Goal: Task Accomplishment & Management: Use online tool/utility

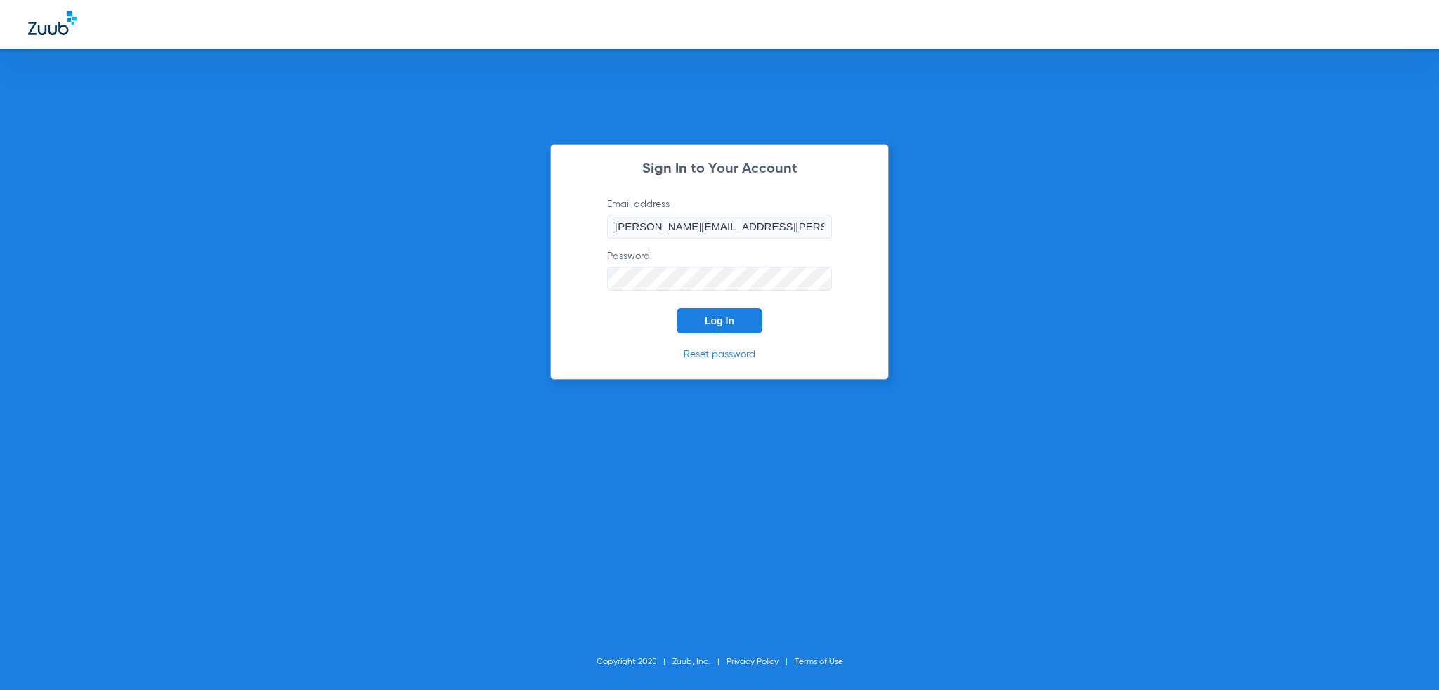
click at [707, 327] on button "Log In" at bounding box center [719, 320] width 86 height 25
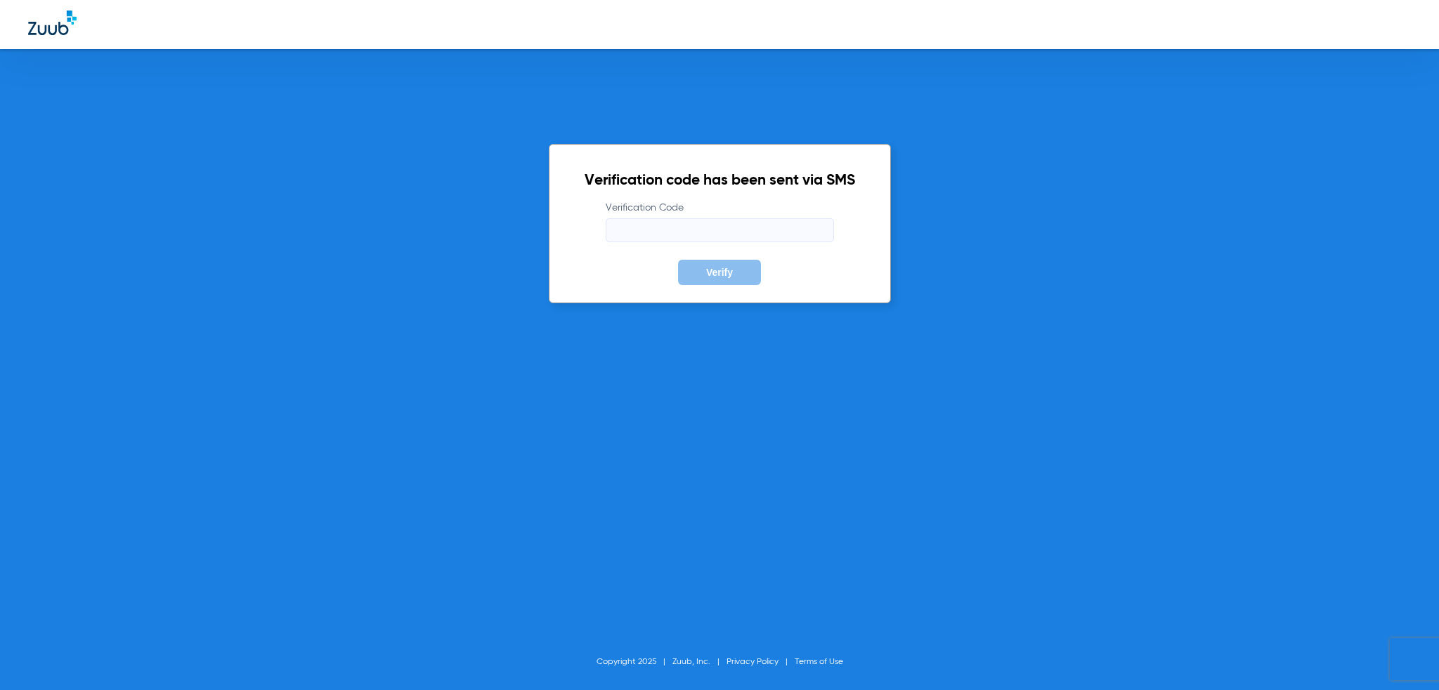
click at [728, 221] on input "Verification Code" at bounding box center [719, 230] width 228 height 24
type input "478974"
click at [678, 260] on button "Verify" at bounding box center [719, 272] width 83 height 25
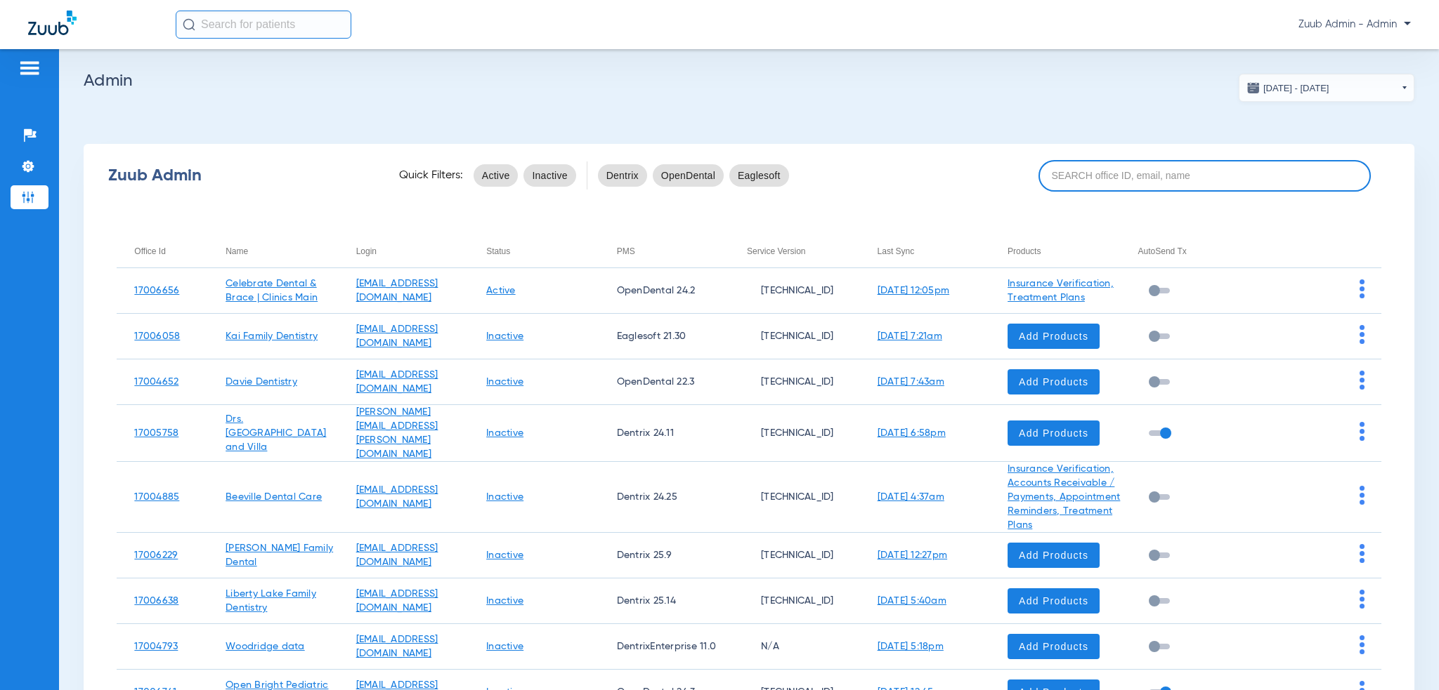
click at [1130, 189] on input at bounding box center [1204, 176] width 333 height 32
click at [1115, 171] on input "1700" at bounding box center [1204, 176] width 333 height 32
drag, startPoint x: 1115, startPoint y: 171, endPoint x: 846, endPoint y: 117, distance: 275.2
click at [878, 122] on app-admin-dashboard "[DATE] - [DATE] [DATE] Su Mo Tu We Th Fr Sa 27 28 29 30 31 1 2 3 4 5 6 7 8 9 10…" at bounding box center [749, 451] width 1330 height 755
paste input "Maranatha Denta"
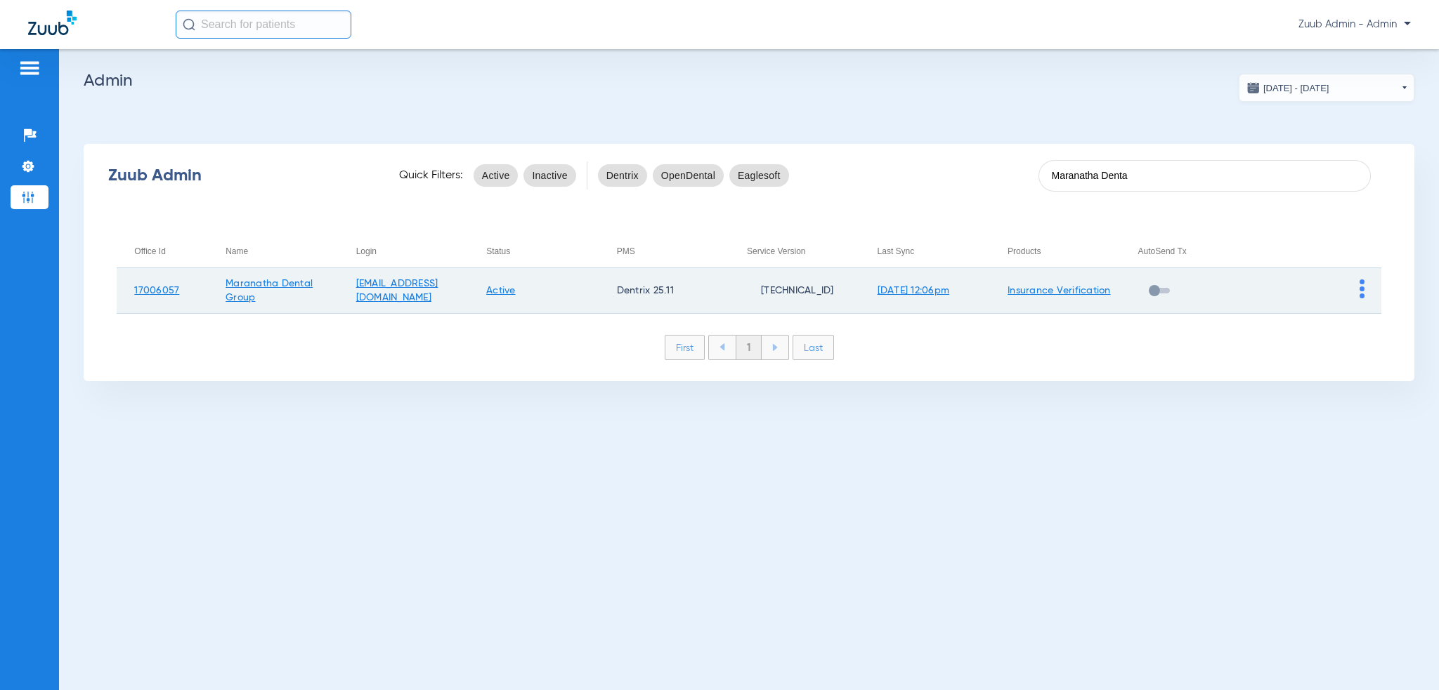
type input "Maranatha Denta"
click at [1363, 294] on img at bounding box center [1361, 289] width 5 height 19
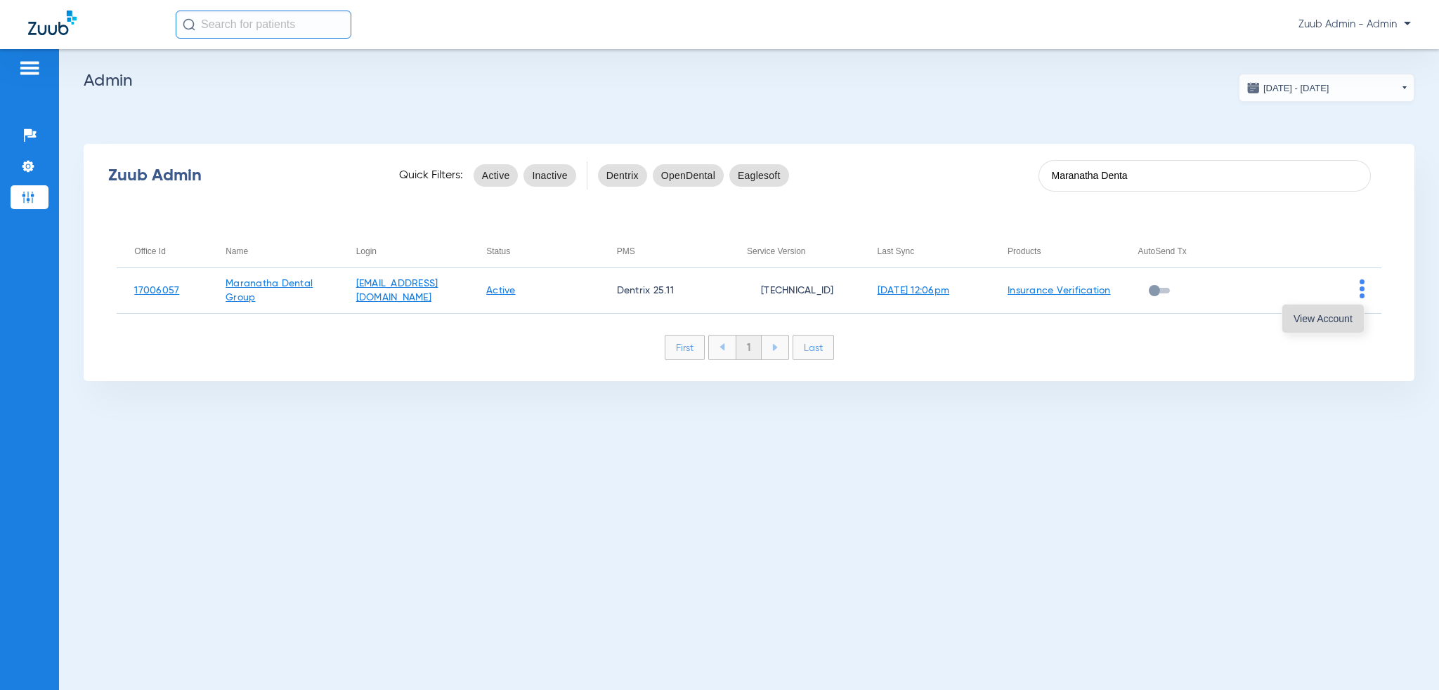
click at [1353, 315] on button "View Account" at bounding box center [1322, 319] width 81 height 28
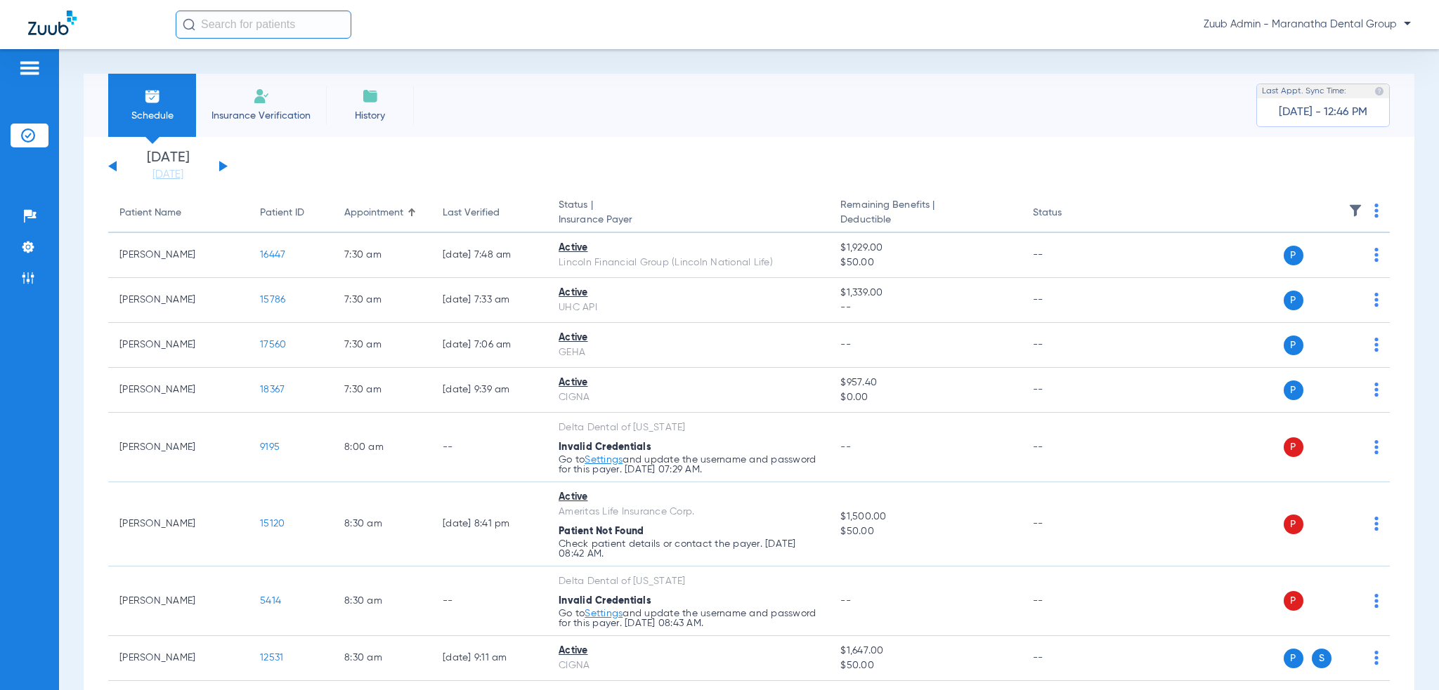
drag, startPoint x: 1250, startPoint y: 92, endPoint x: 1295, endPoint y: 98, distance: 45.3
click at [1295, 98] on div "Last Appt. Sync Time: [DATE] - 12:46 PM" at bounding box center [1322, 106] width 133 height 44
click at [1295, 98] on div "[DATE] - 12:46 PM" at bounding box center [1322, 112] width 89 height 28
drag, startPoint x: 1261, startPoint y: 114, endPoint x: 1328, endPoint y: 114, distance: 67.4
click at [1328, 114] on div "Last Appt. Sync Time: [DATE] - 12:46 PM" at bounding box center [1322, 106] width 133 height 44
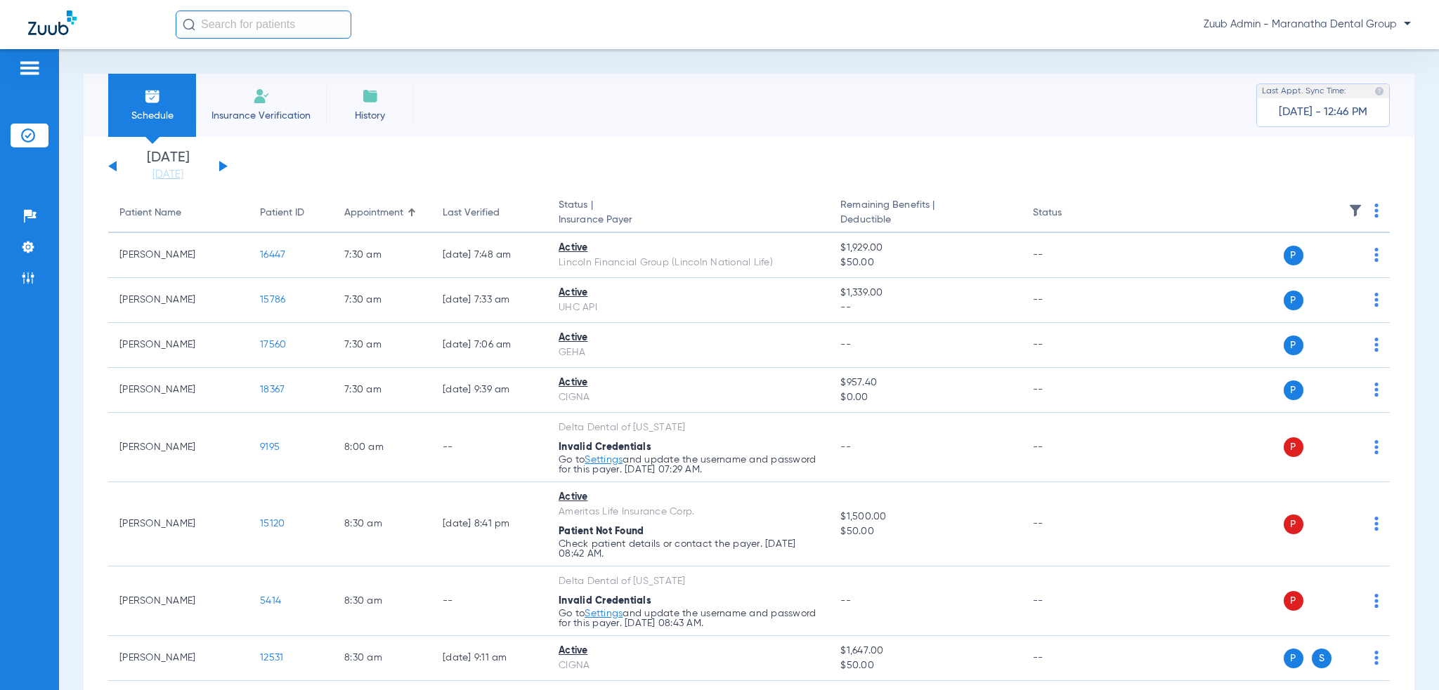
click at [1328, 114] on span "[DATE] - 12:46 PM" at bounding box center [1322, 112] width 89 height 14
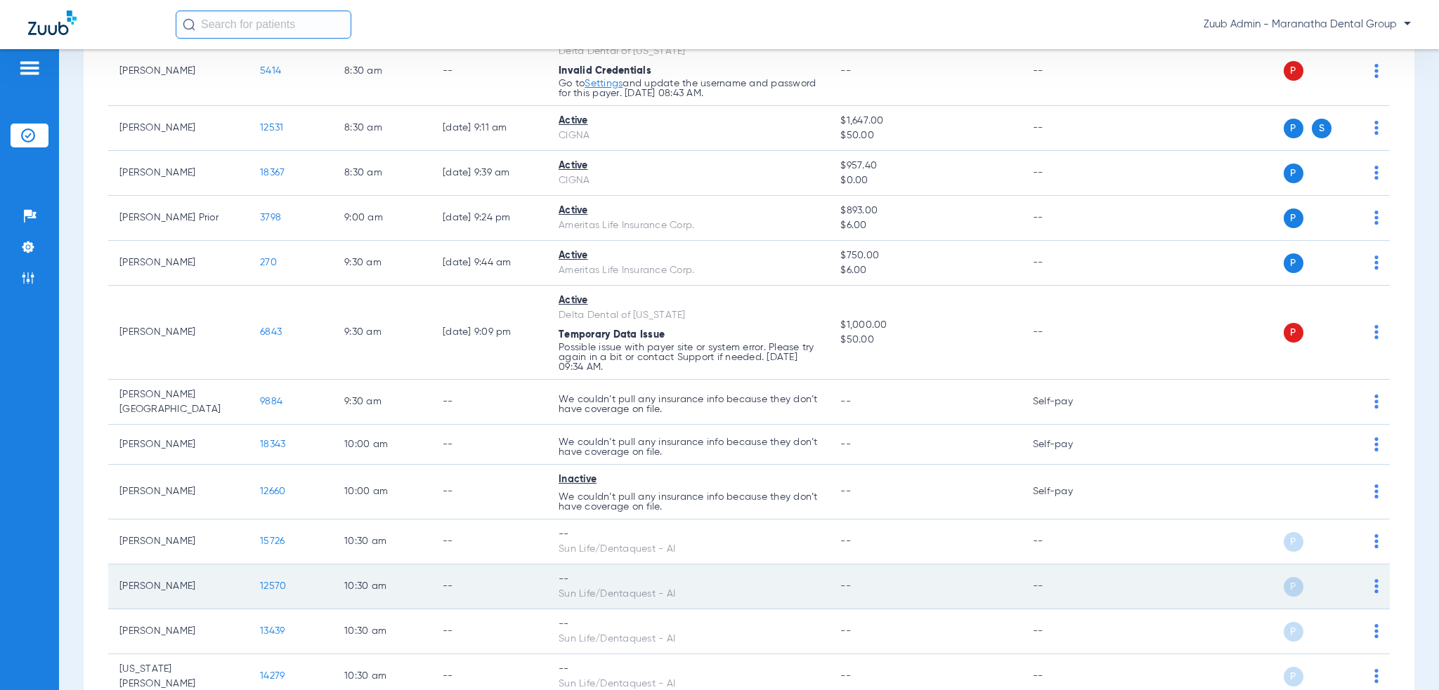
scroll to position [632, 0]
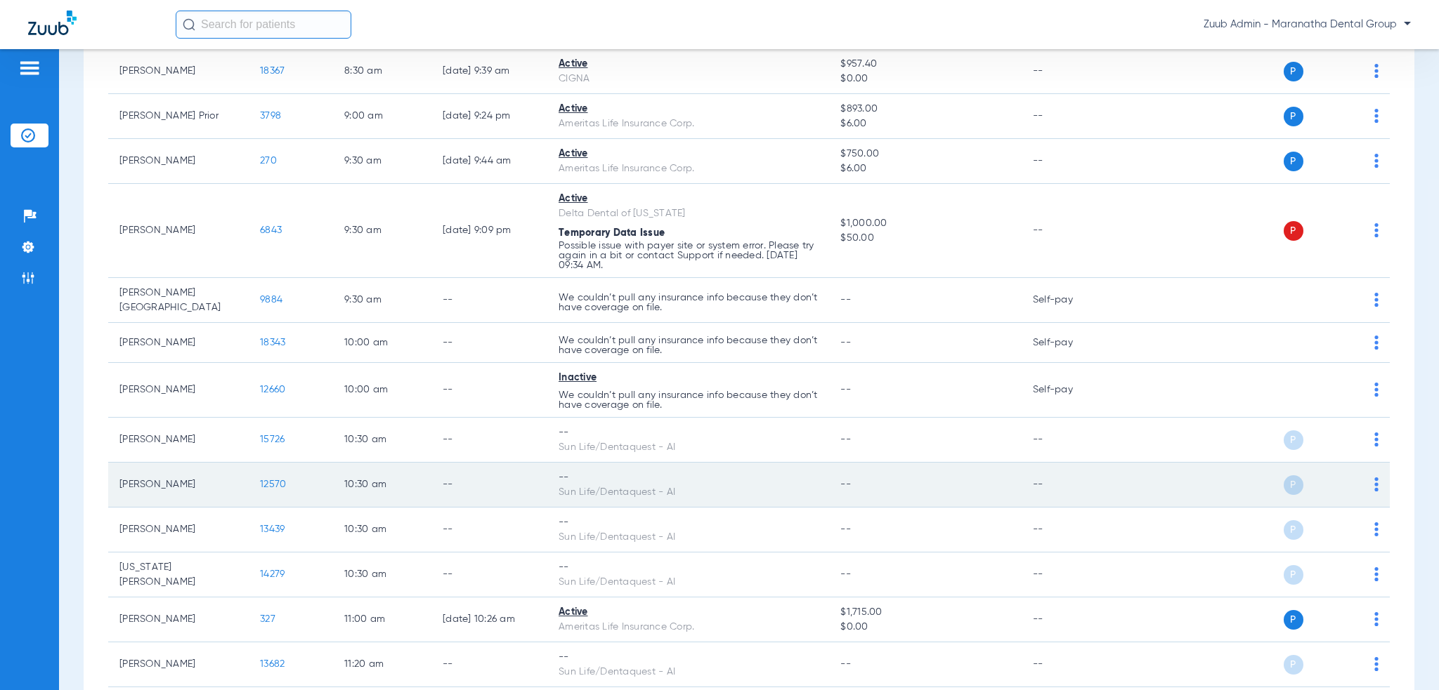
drag, startPoint x: 119, startPoint y: 432, endPoint x: 711, endPoint y: 499, distance: 595.9
click at [711, 499] on td "-- Sun Life/Dentaquest - AI" at bounding box center [688, 485] width 282 height 45
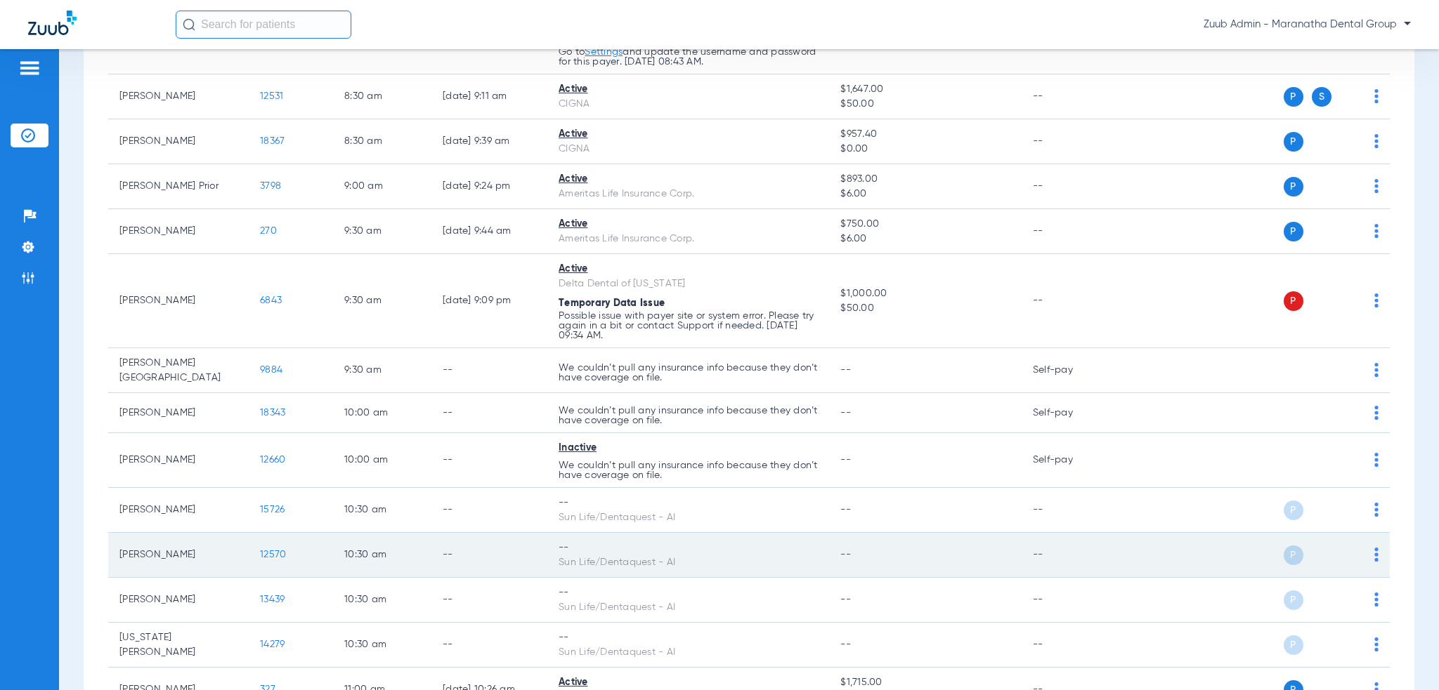
scroll to position [702, 0]
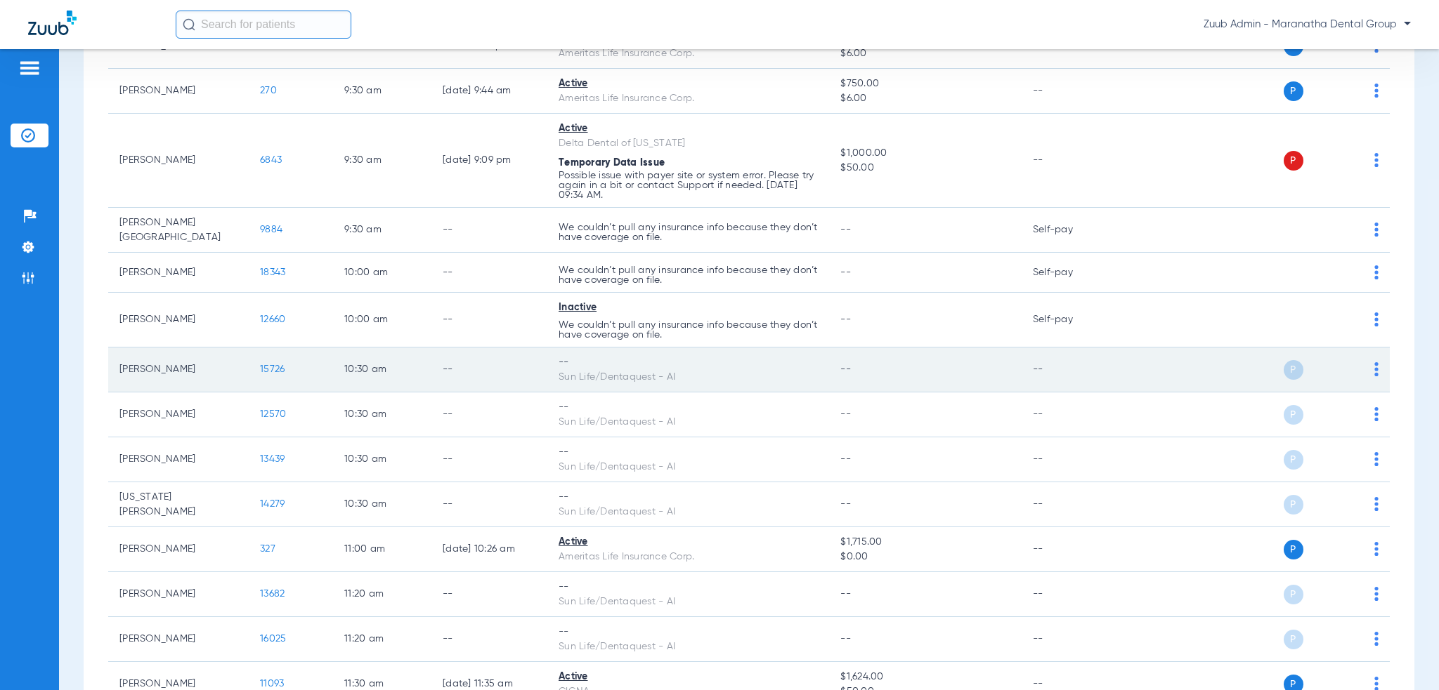
drag, startPoint x: 118, startPoint y: 367, endPoint x: 235, endPoint y: 376, distance: 117.7
click at [235, 376] on td "[PERSON_NAME]" at bounding box center [178, 370] width 140 height 45
drag, startPoint x: 120, startPoint y: 361, endPoint x: 702, endPoint y: 369, distance: 581.7
click at [702, 369] on tr "[PERSON_NAME] 15726 10:30 AM -- -- Sun Life/Dentaquest - AI -- -- P S" at bounding box center [748, 370] width 1281 height 45
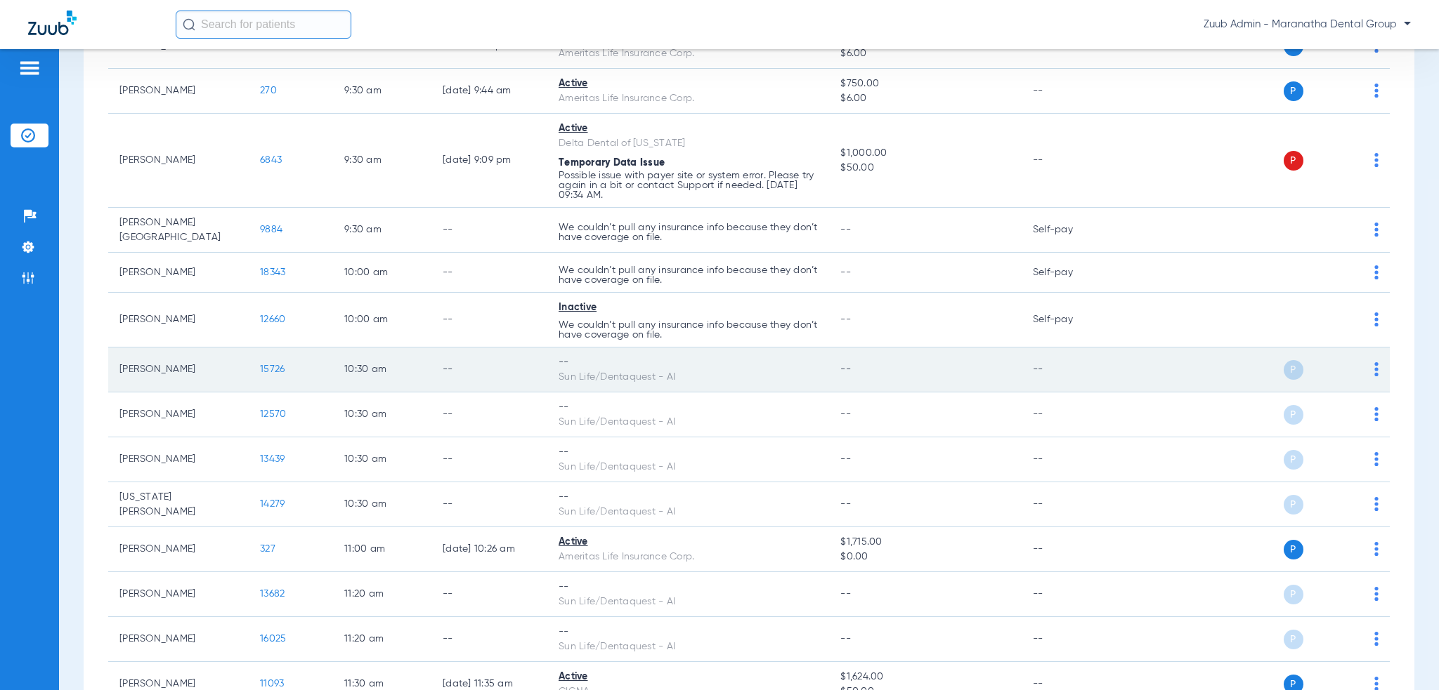
click at [702, 370] on div "Sun Life/Dentaquest - AI" at bounding box center [687, 377] width 259 height 15
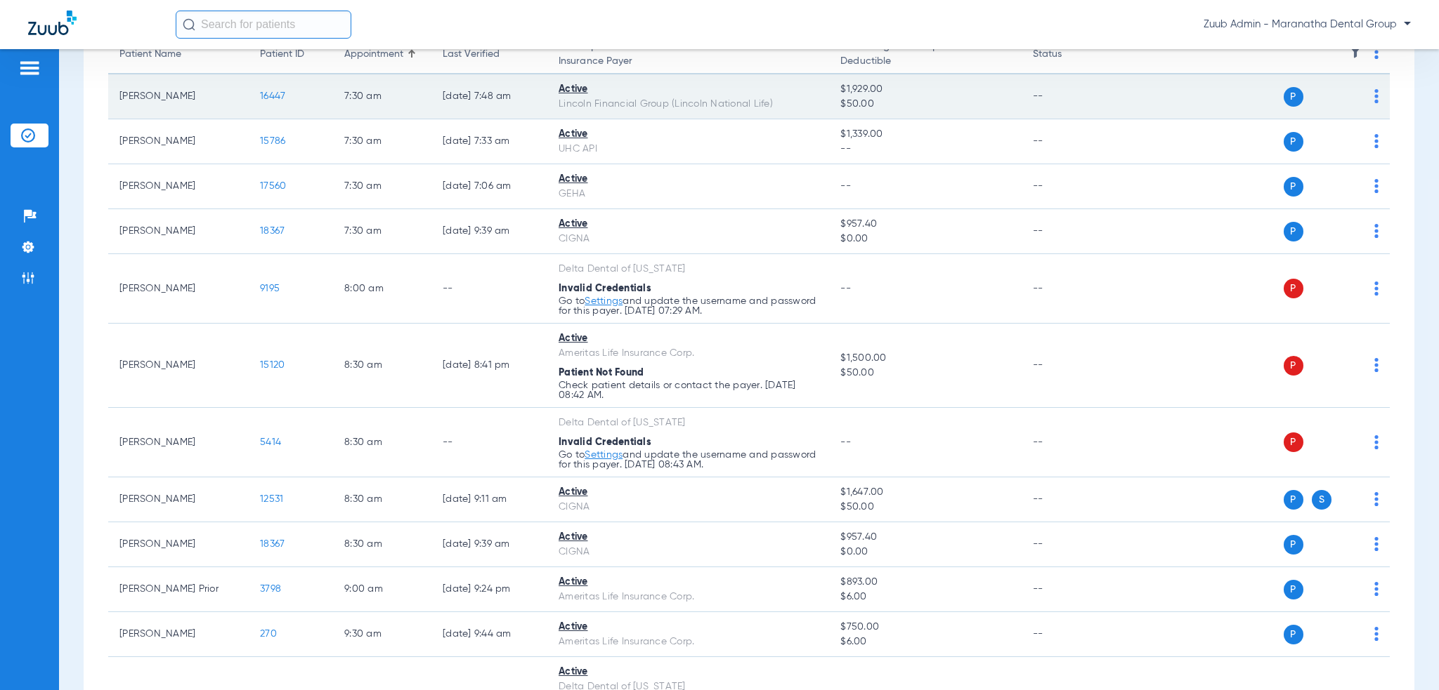
scroll to position [0, 0]
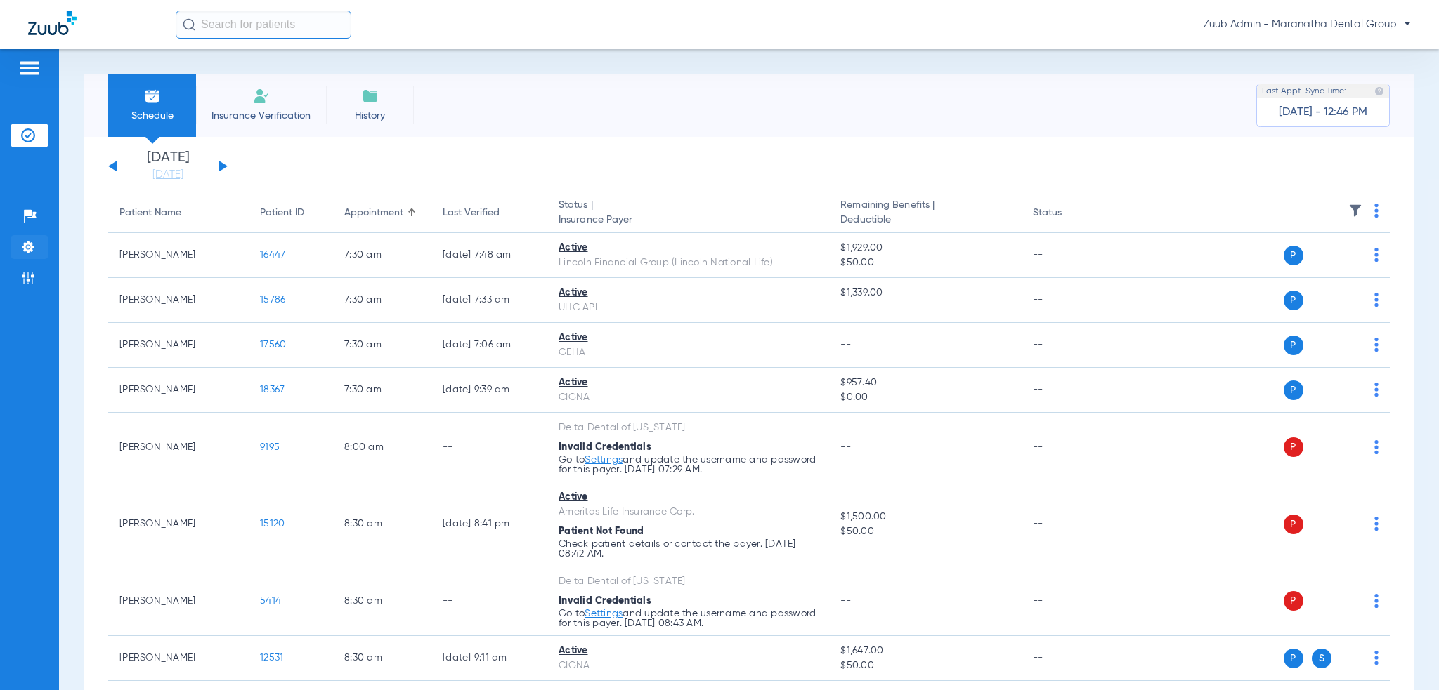
click at [28, 242] on img at bounding box center [28, 247] width 14 height 14
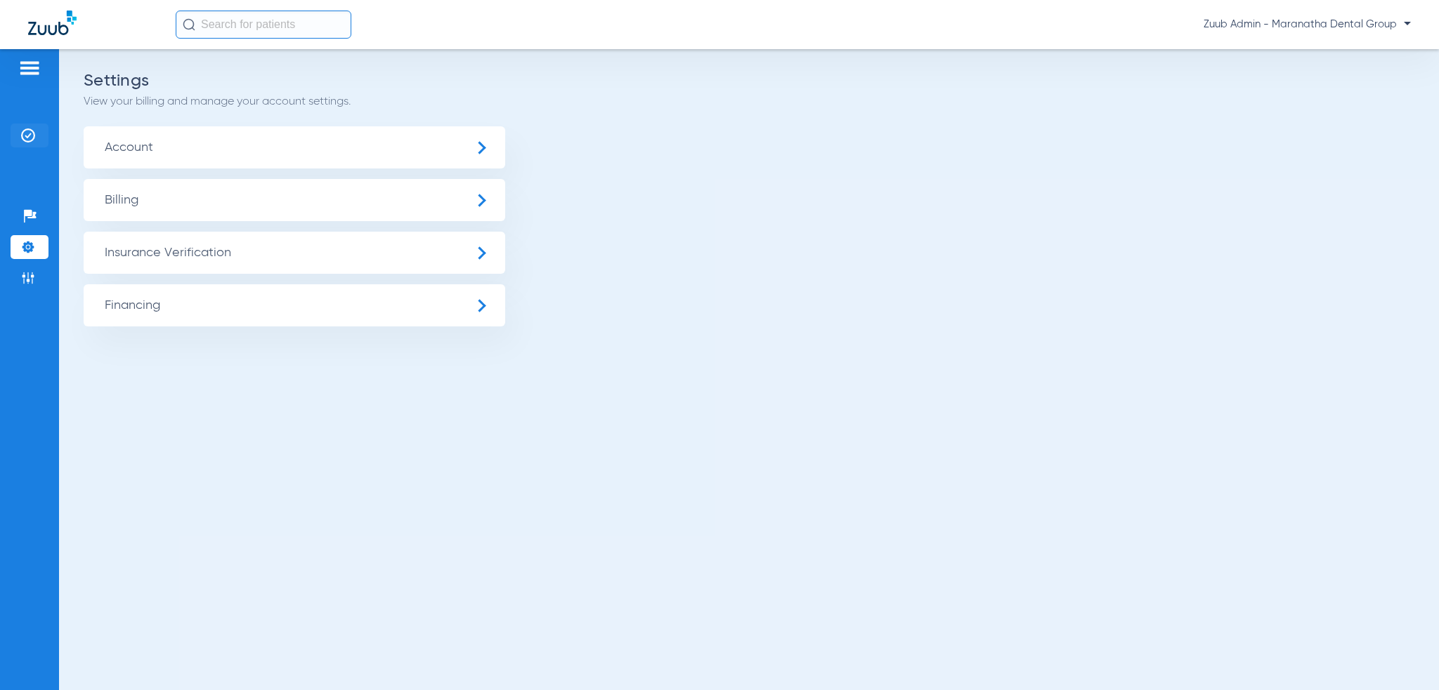
click at [34, 132] on img at bounding box center [28, 136] width 14 height 14
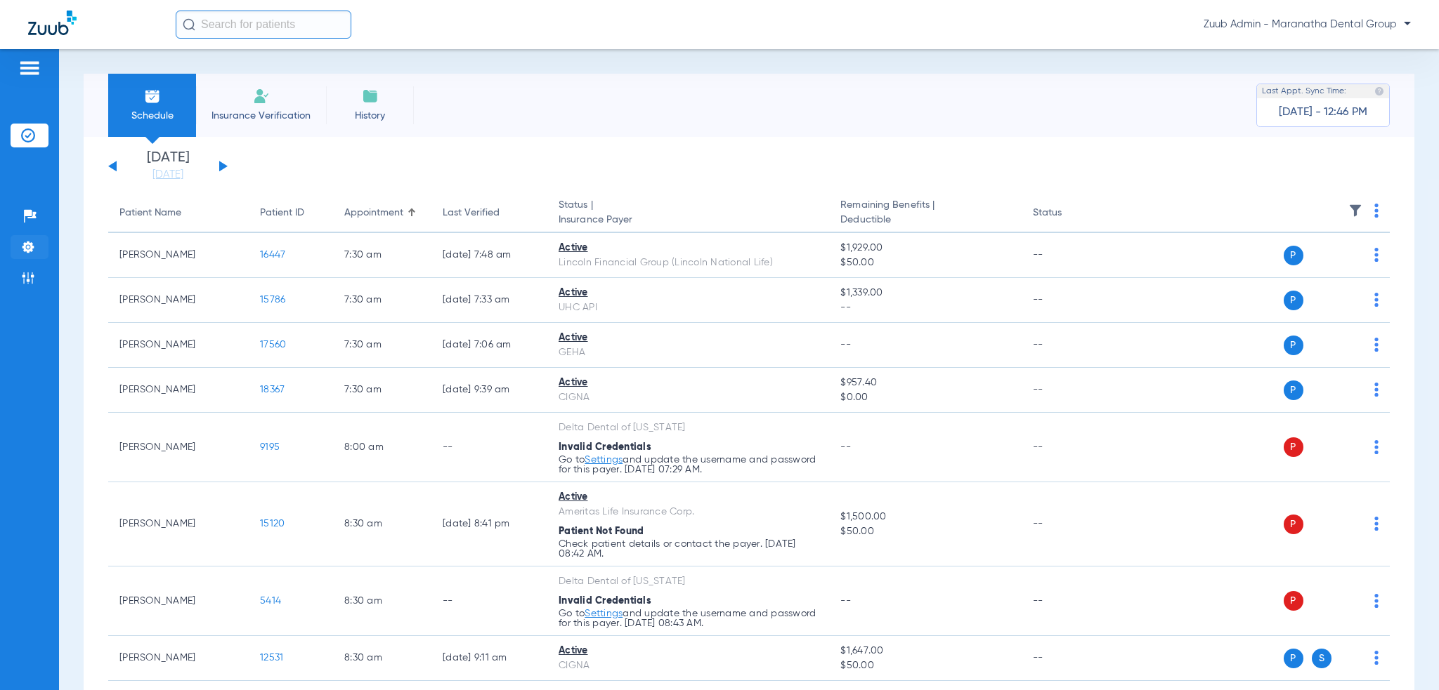
click at [36, 244] on li "Settings" at bounding box center [30, 247] width 38 height 24
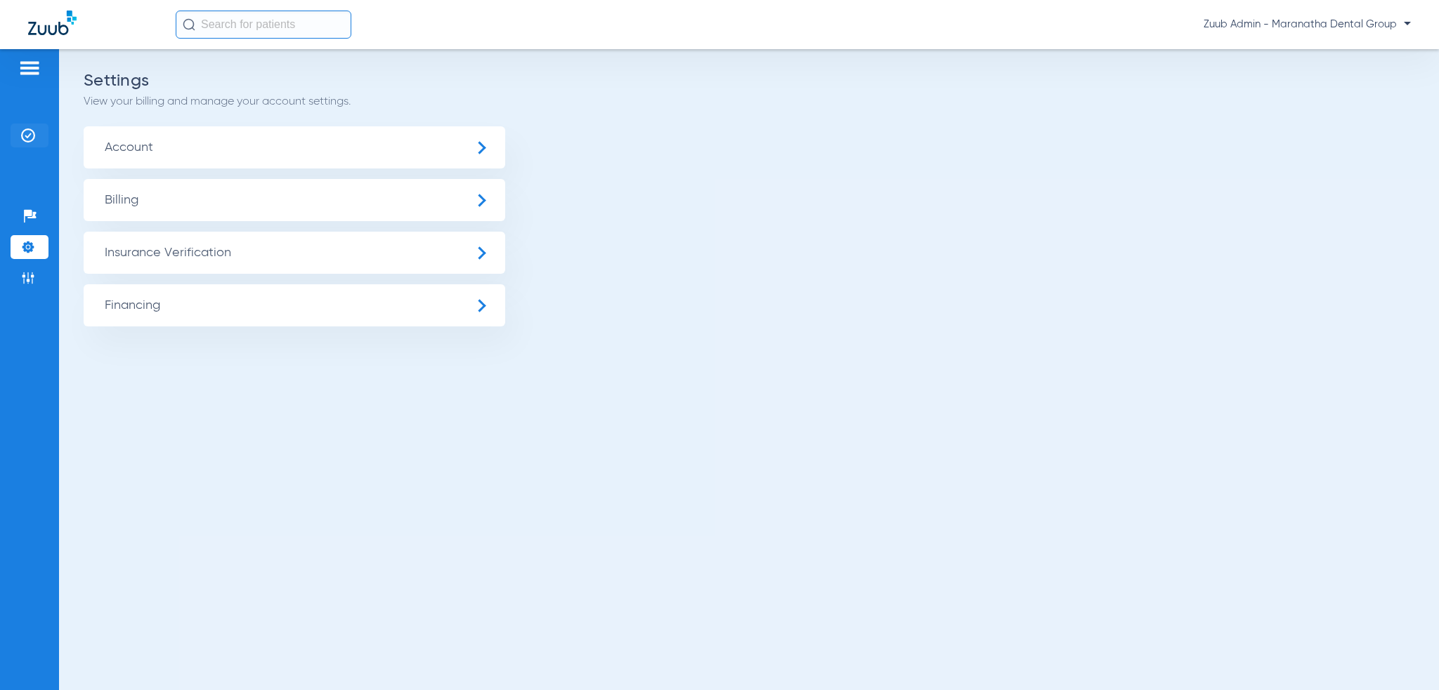
click at [34, 139] on img at bounding box center [28, 136] width 14 height 14
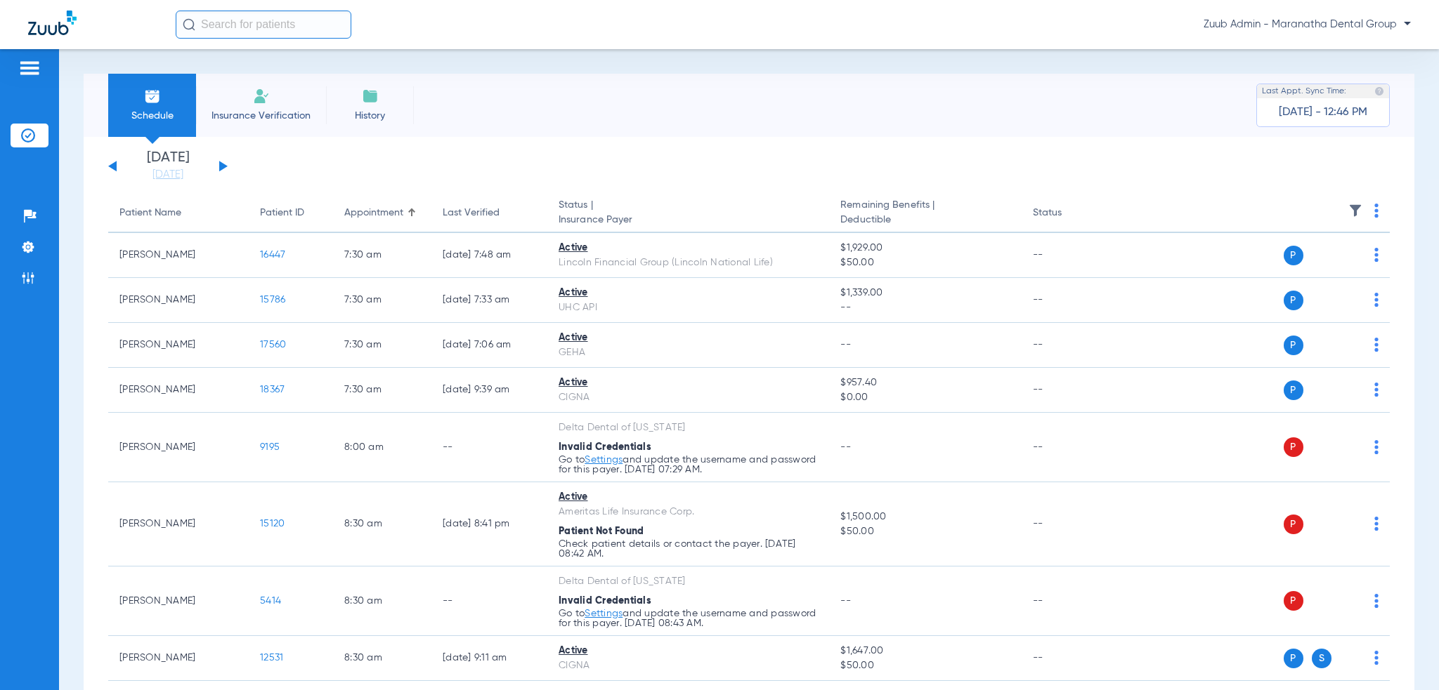
click at [292, 130] on li "Insurance Verification" at bounding box center [261, 105] width 130 height 63
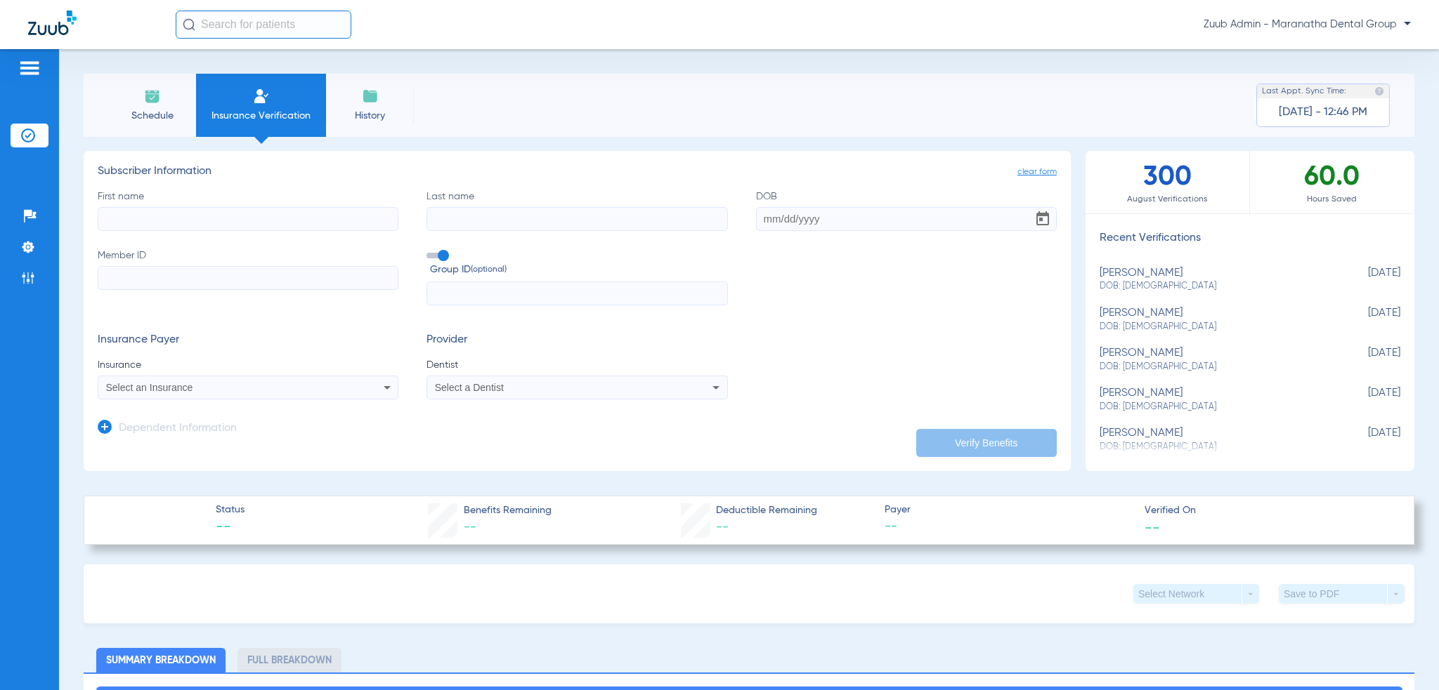
click at [42, 147] on ul "Insurance Verification" at bounding box center [30, 143] width 38 height 38
click at [112, 117] on li "Schedule" at bounding box center [152, 105] width 88 height 63
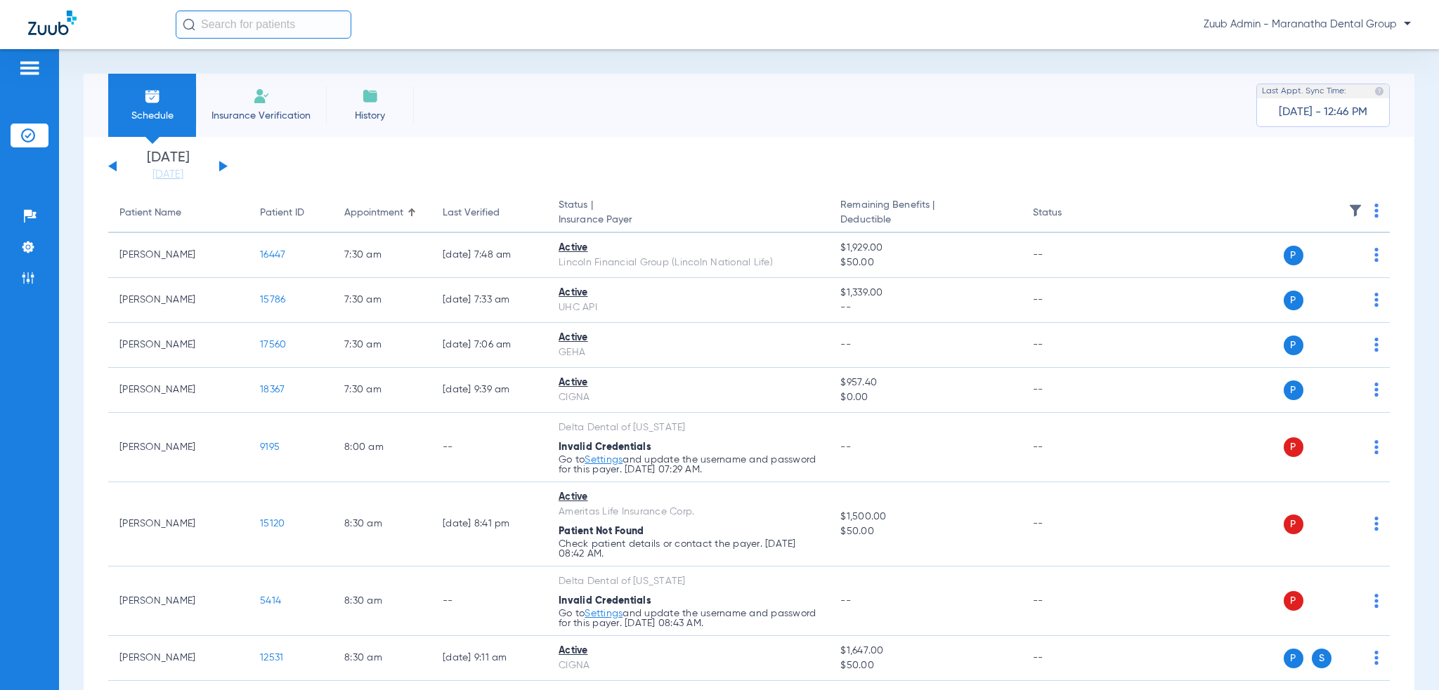
scroll to position [2020, 0]
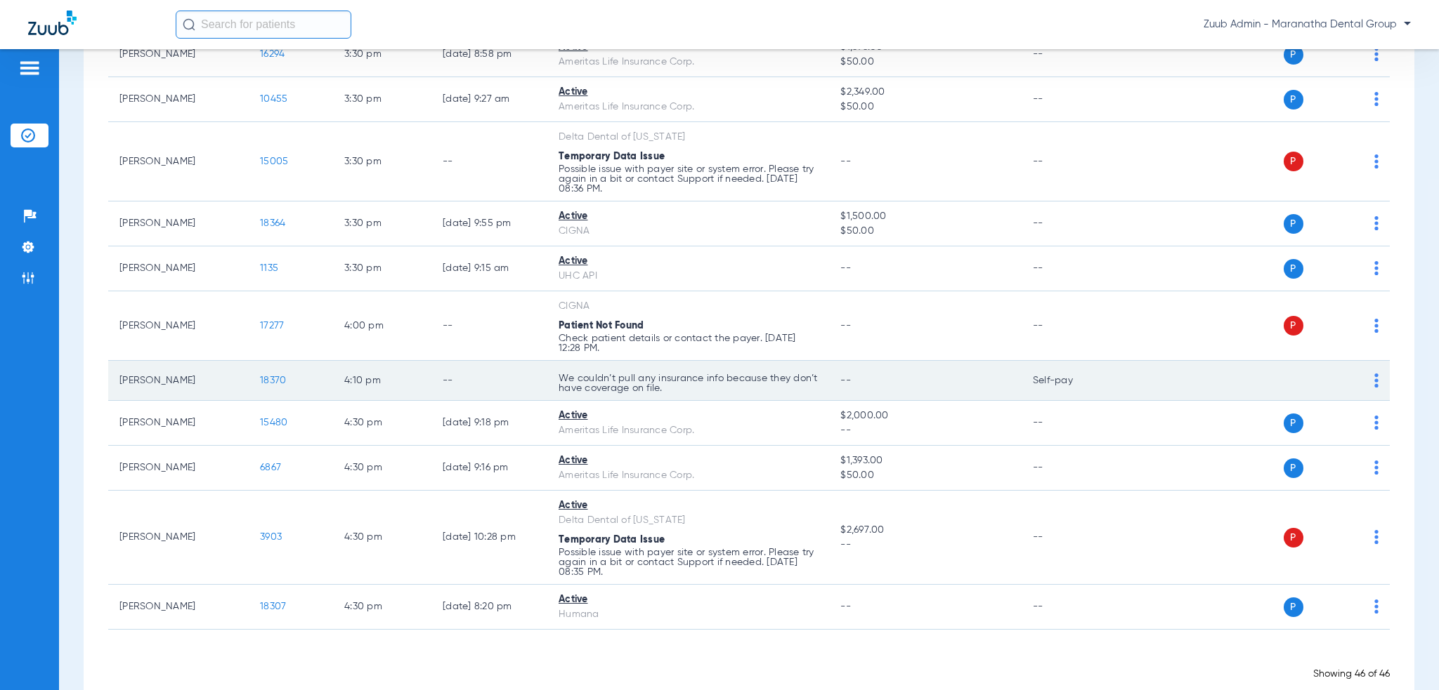
click at [269, 376] on span "18370" at bounding box center [273, 381] width 26 height 10
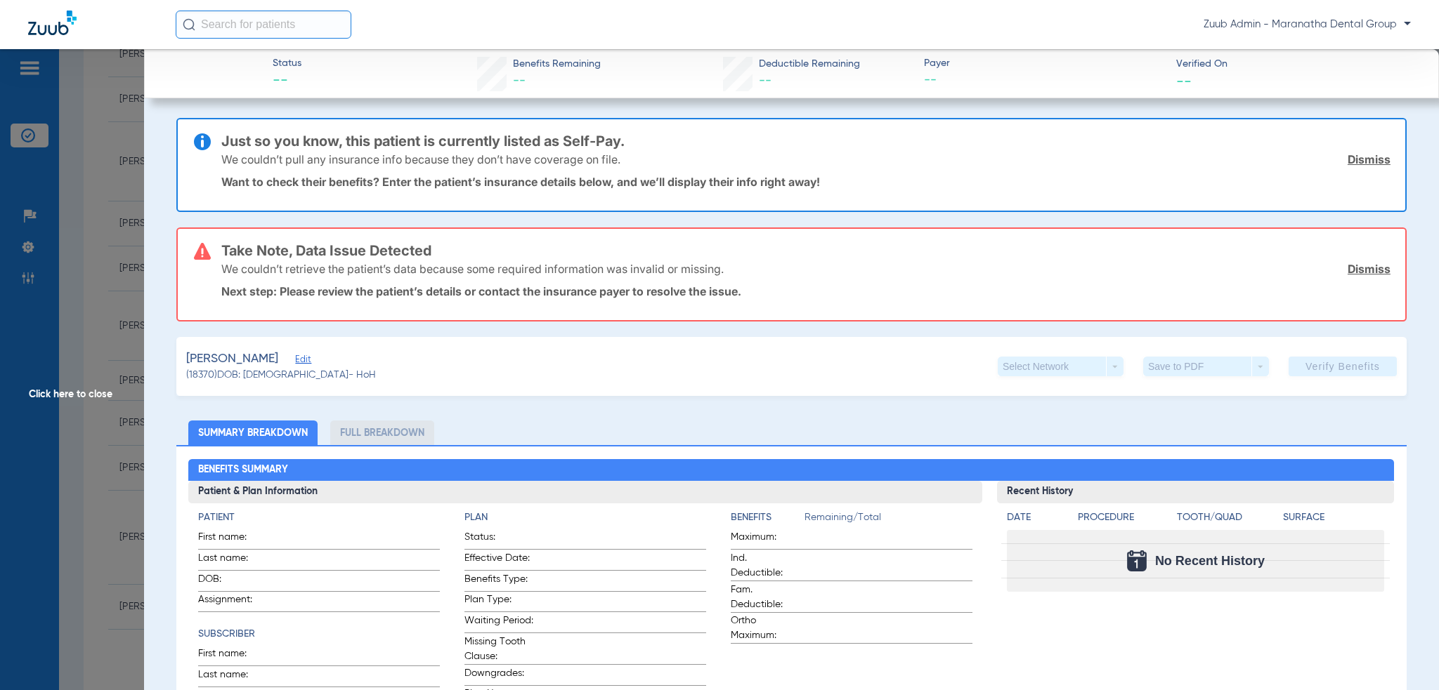
click at [112, 341] on span "Click here to close" at bounding box center [72, 394] width 144 height 690
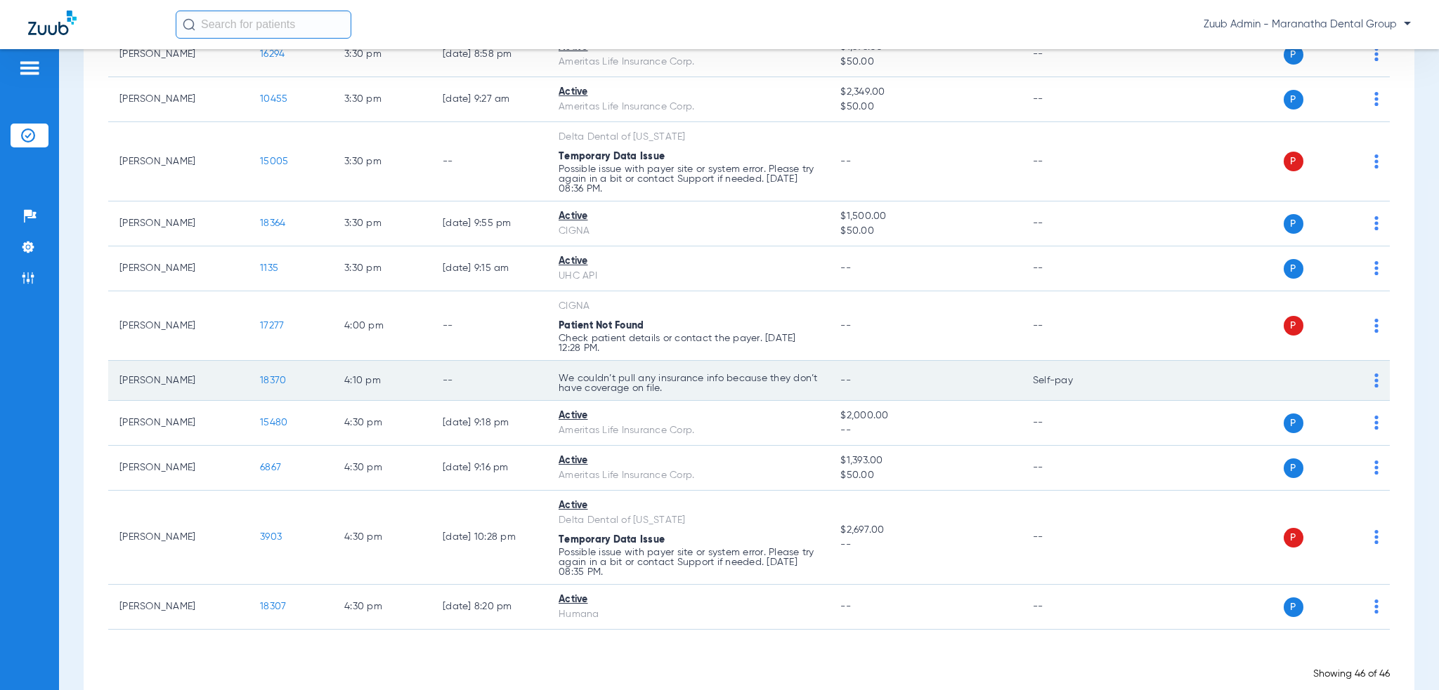
click at [268, 376] on span "18370" at bounding box center [273, 381] width 26 height 10
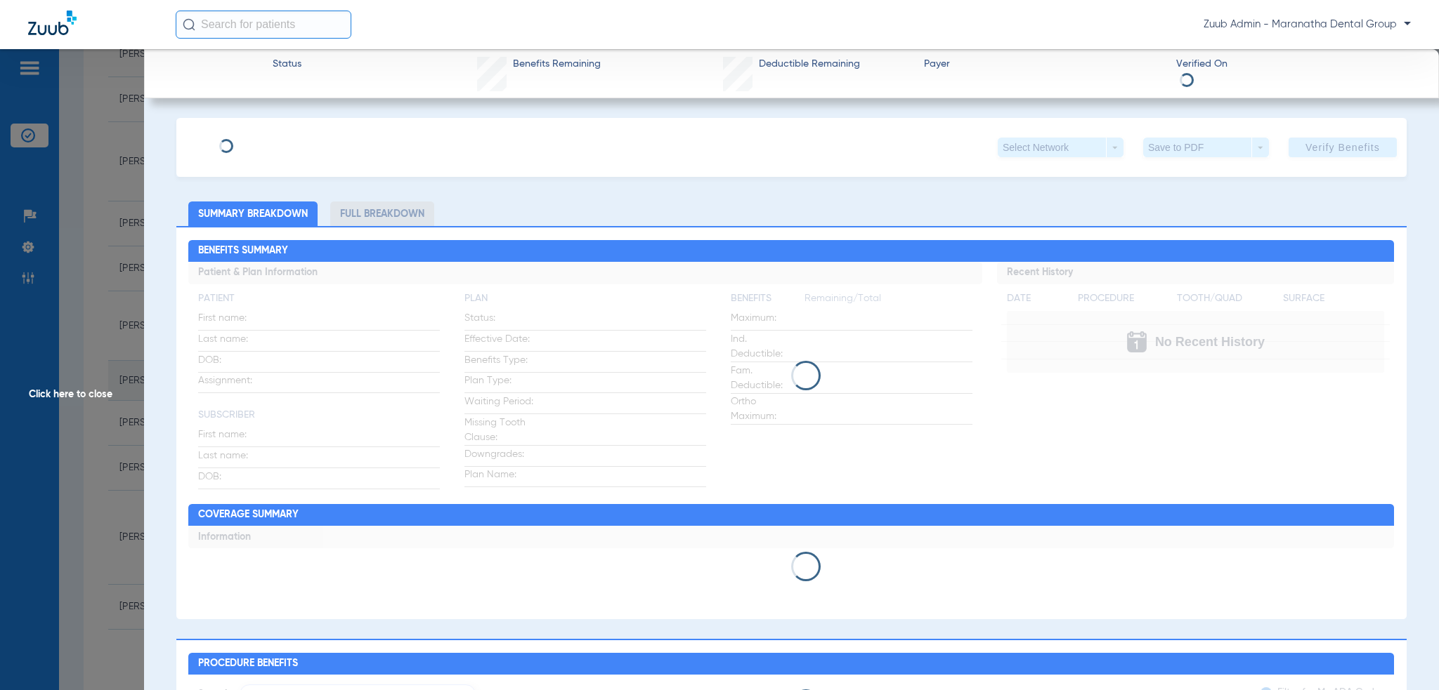
type input "Tiana"
type input "Lamb"
type input "[DATE]"
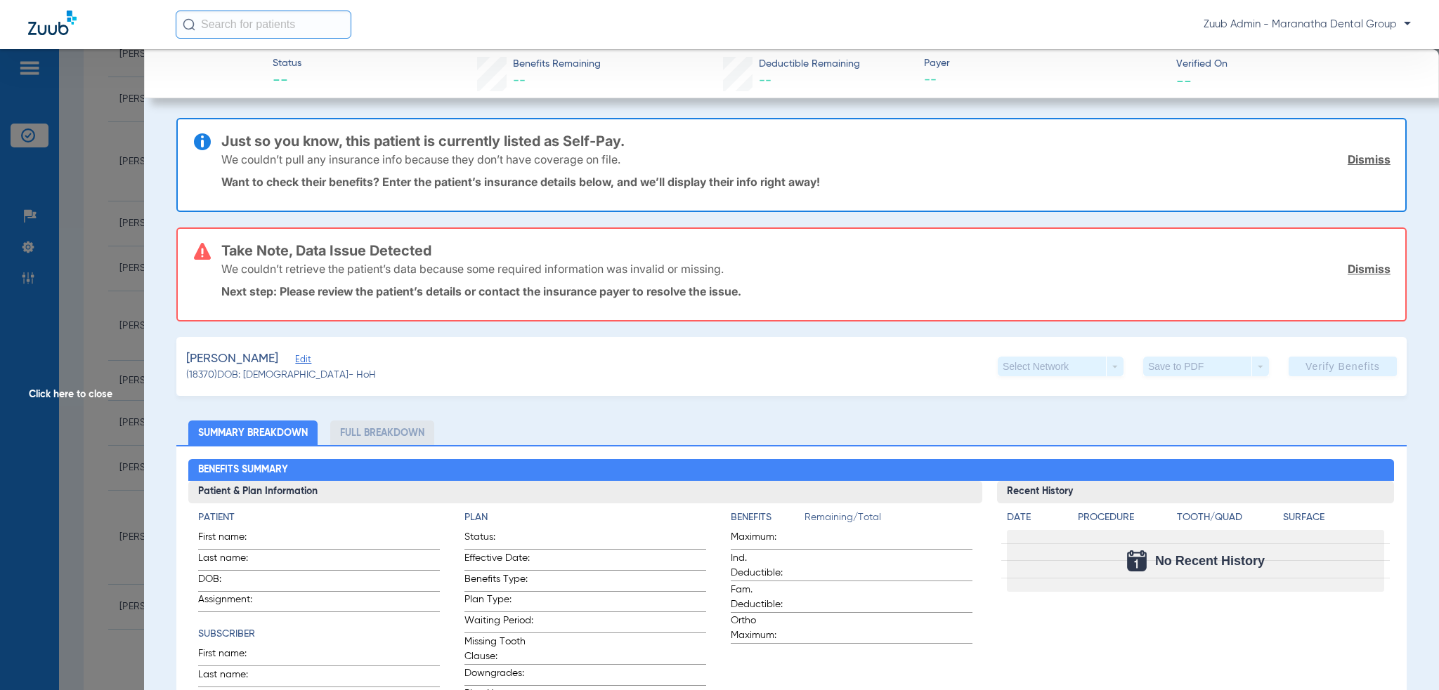
click at [295, 356] on span "Edit" at bounding box center [301, 361] width 13 height 13
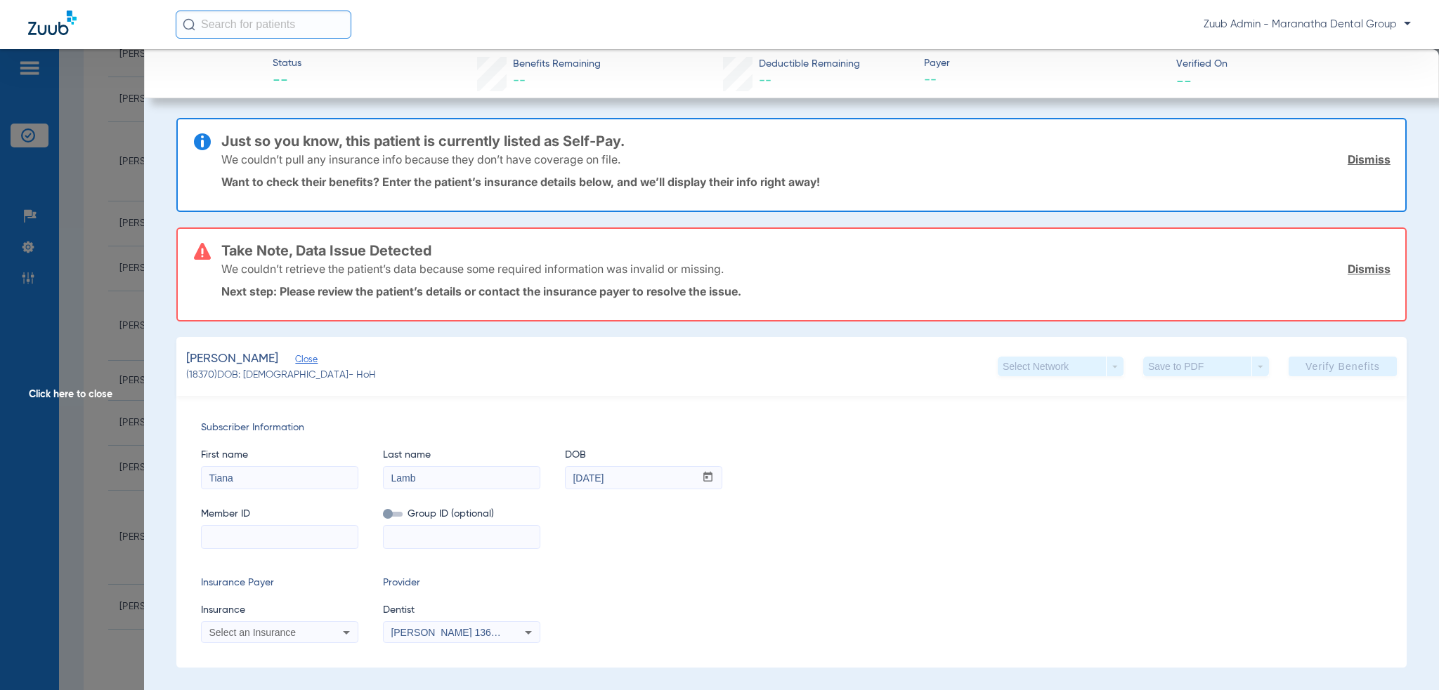
scroll to position [70, 0]
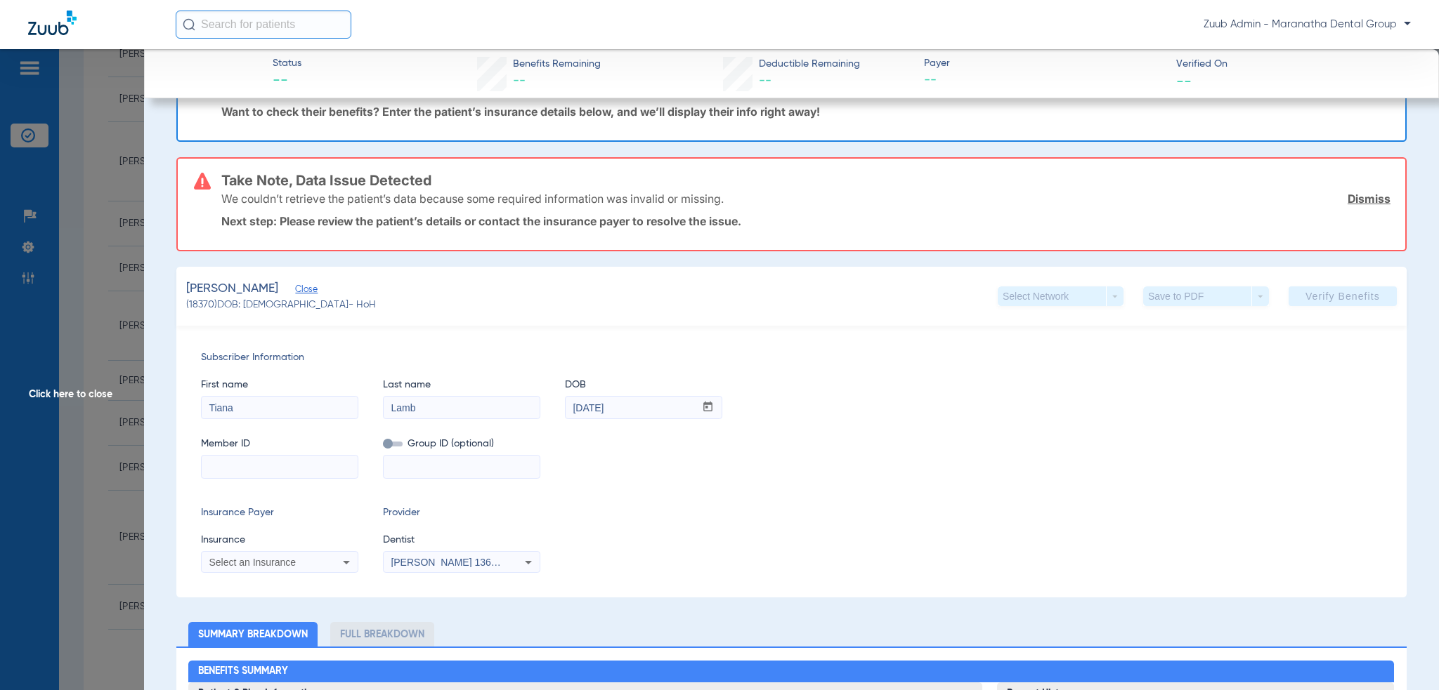
click at [295, 289] on span "Close" at bounding box center [301, 290] width 13 height 13
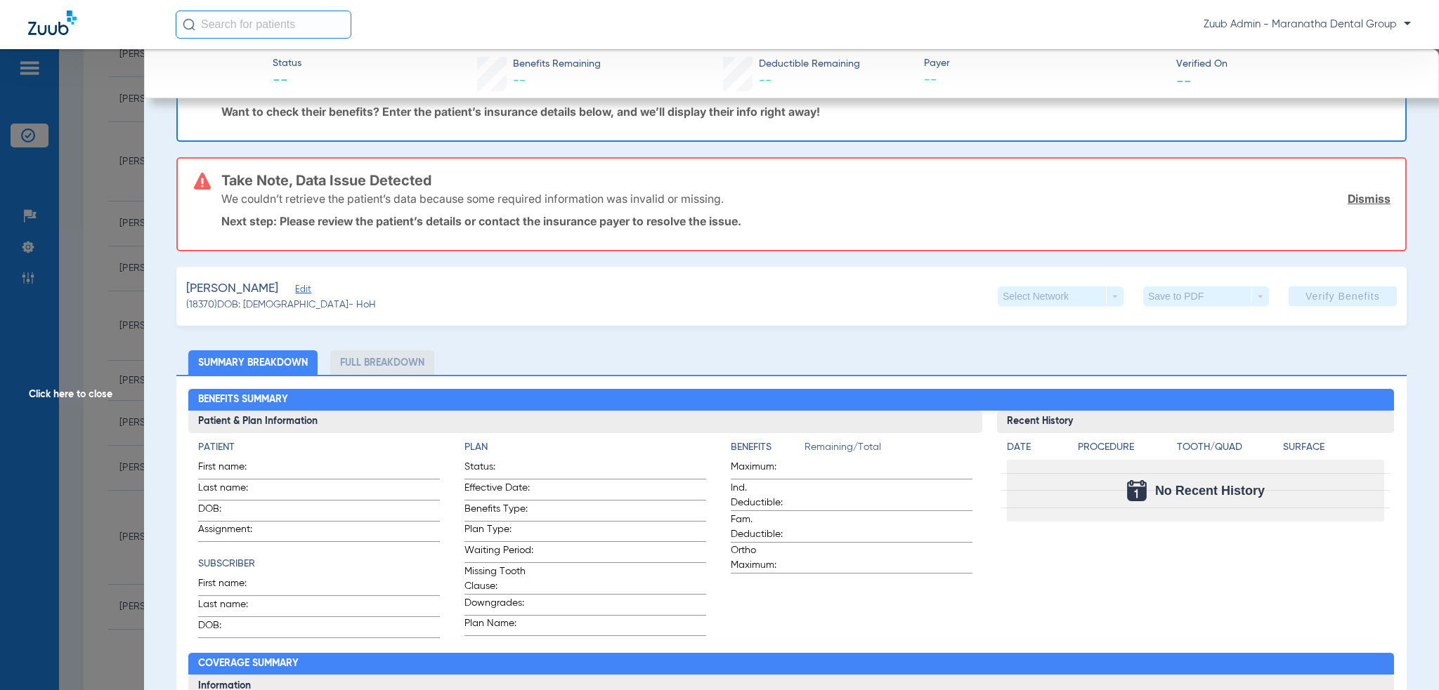
click at [295, 292] on span "Edit" at bounding box center [301, 290] width 13 height 13
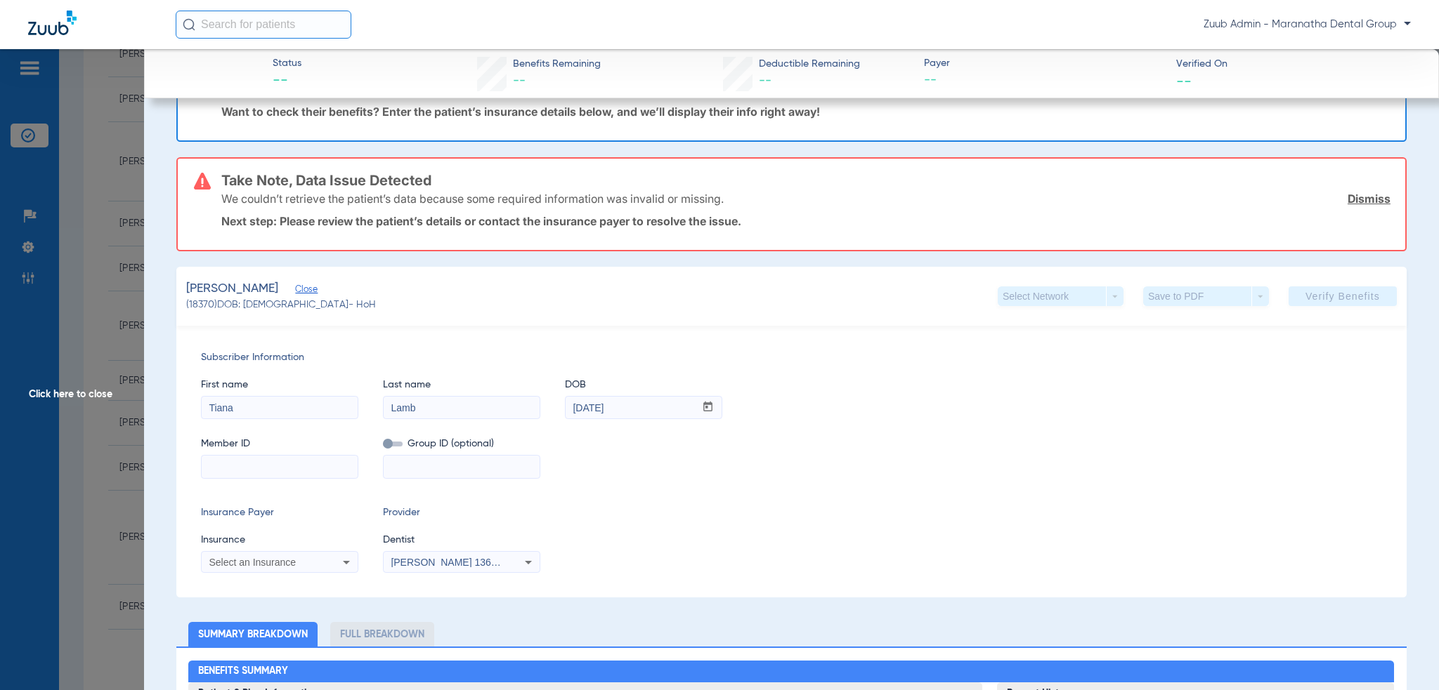
click at [267, 468] on input at bounding box center [280, 467] width 156 height 22
click at [445, 458] on input at bounding box center [462, 467] width 156 height 22
click at [107, 395] on span "Click here to close" at bounding box center [72, 394] width 144 height 690
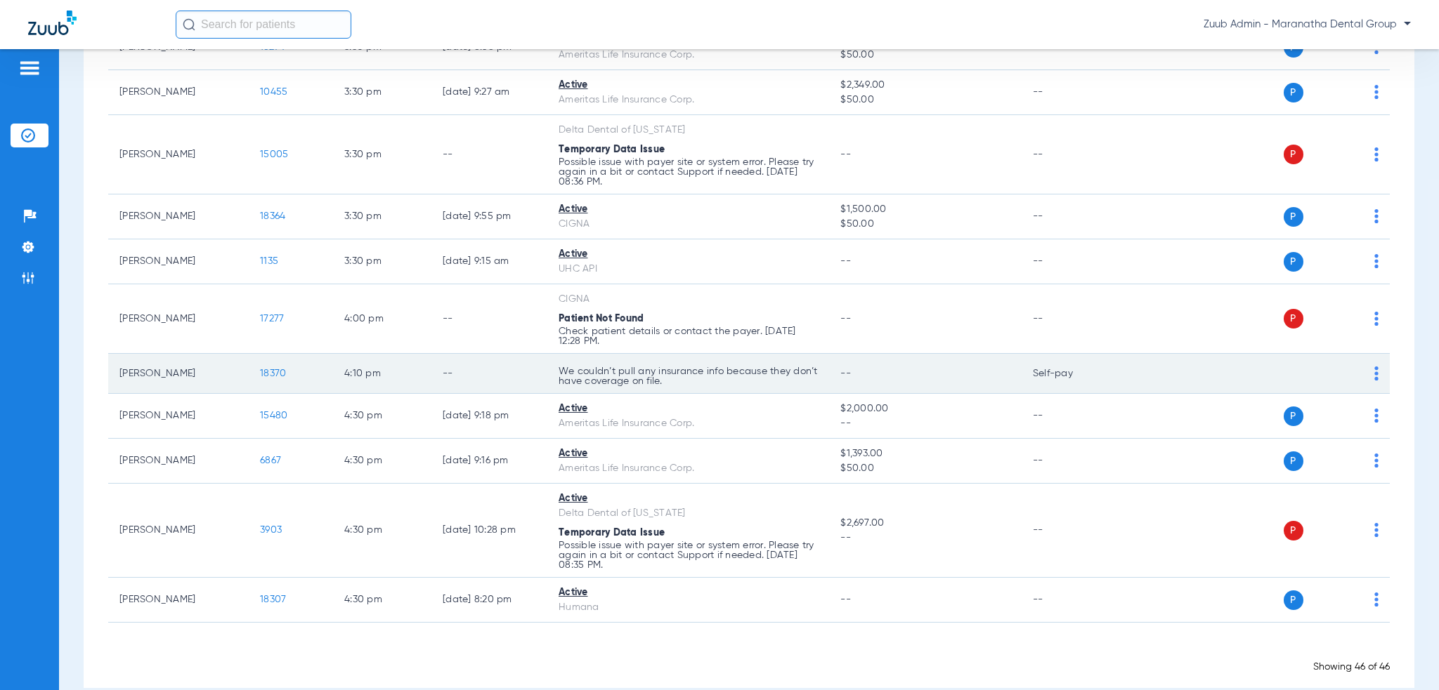
scroll to position [2037, 0]
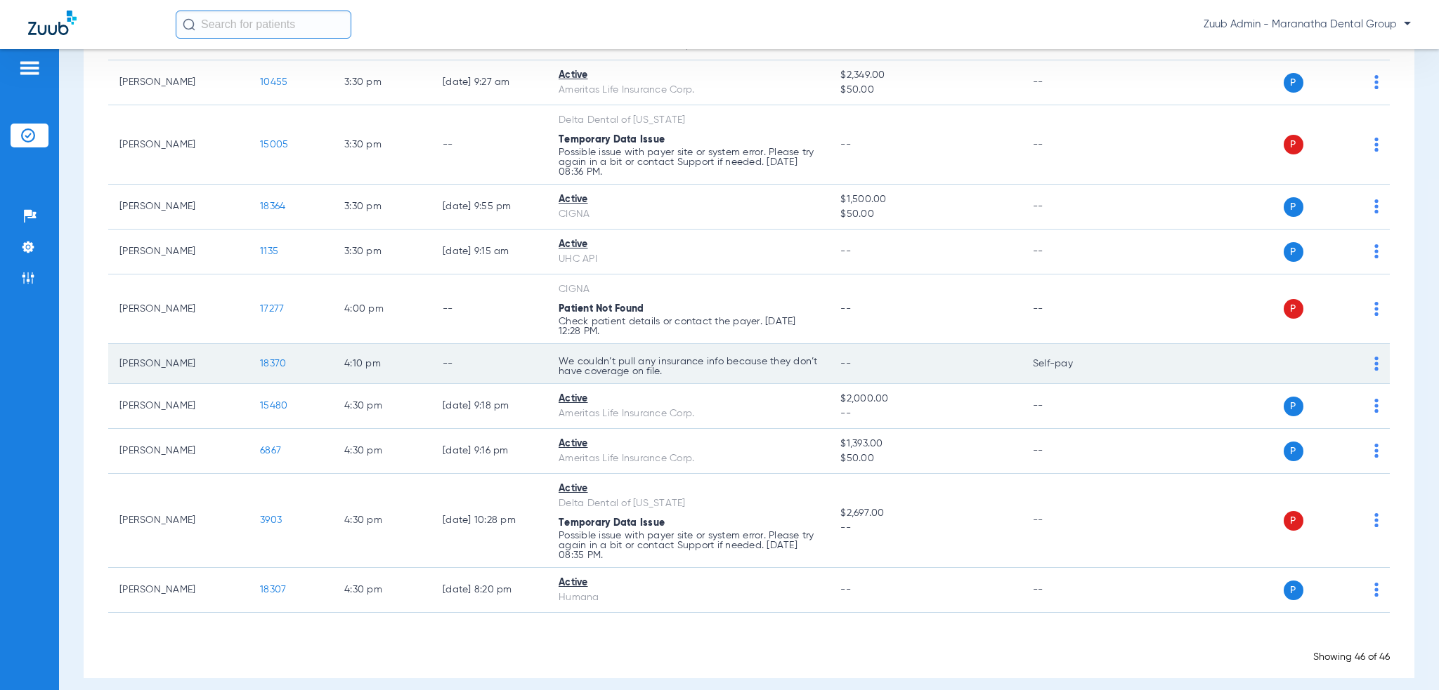
drag, startPoint x: 122, startPoint y: 351, endPoint x: 176, endPoint y: 355, distance: 55.0
click at [176, 355] on td "[PERSON_NAME]" at bounding box center [178, 364] width 140 height 40
drag, startPoint x: 185, startPoint y: 354, endPoint x: 131, endPoint y: 354, distance: 54.1
click at [132, 354] on td "[PERSON_NAME]" at bounding box center [178, 364] width 140 height 40
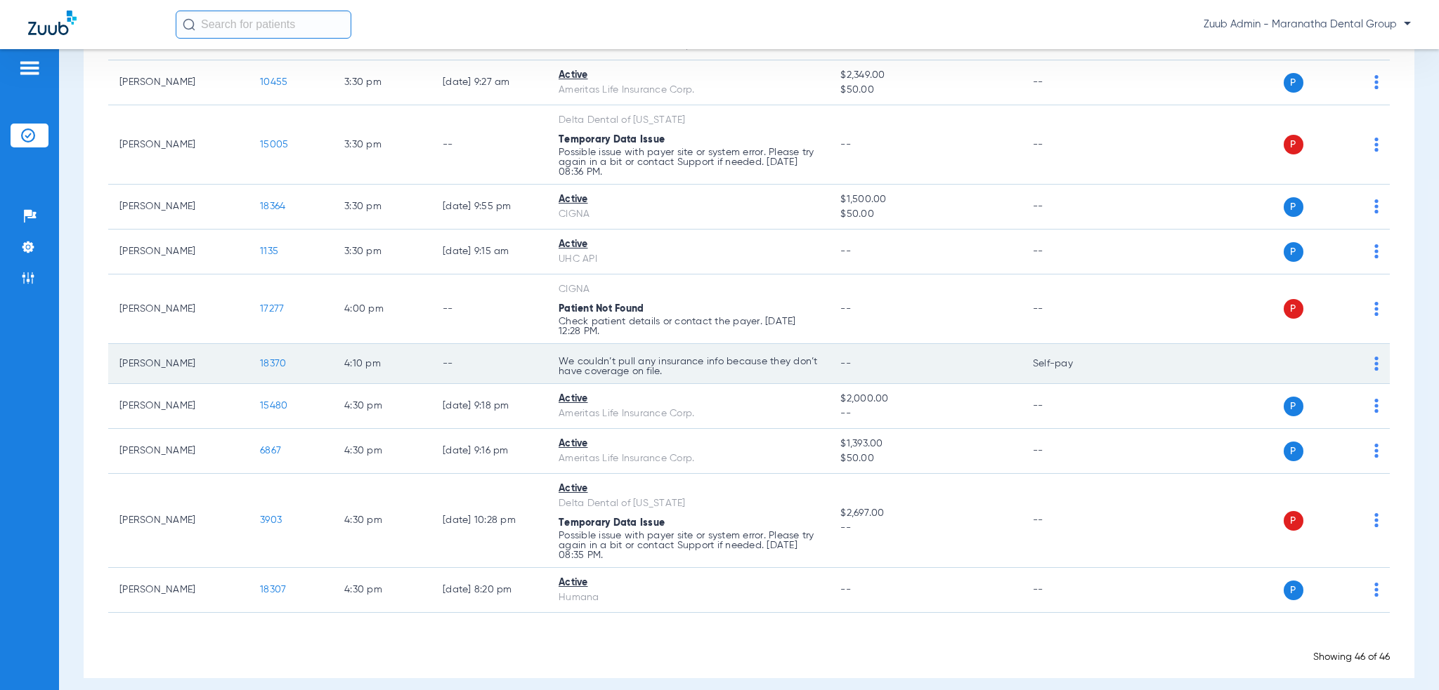
click at [127, 354] on td "[PERSON_NAME]" at bounding box center [178, 364] width 140 height 40
click at [275, 359] on span "18370" at bounding box center [273, 364] width 26 height 10
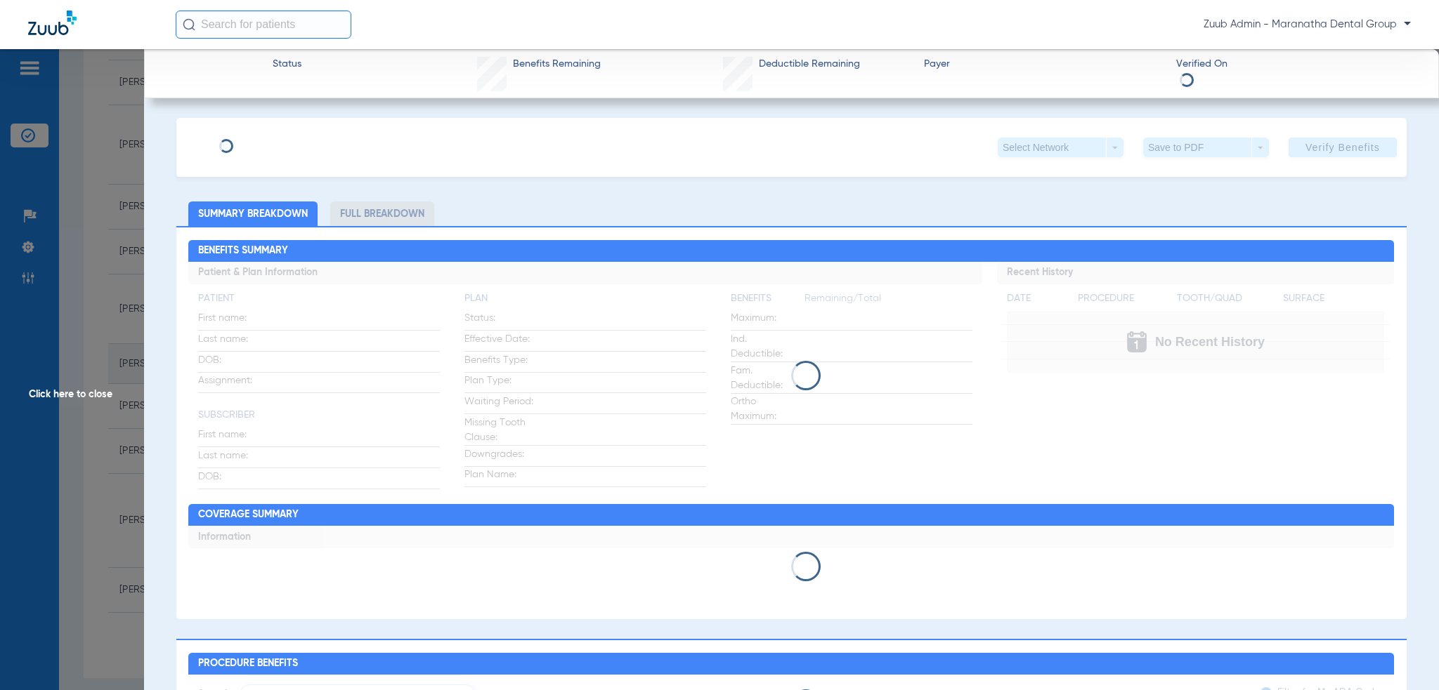
type input "Tiana"
type input "Lamb"
type input "[DATE]"
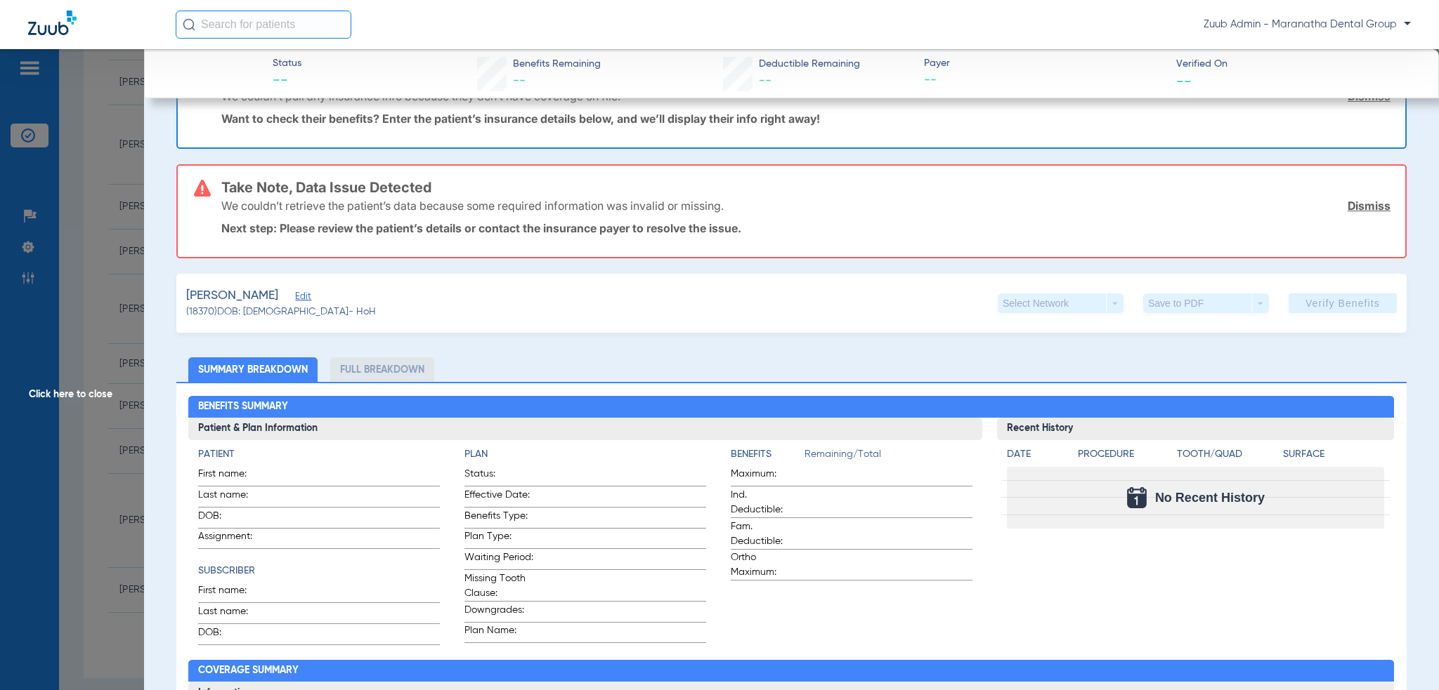
scroll to position [70, 0]
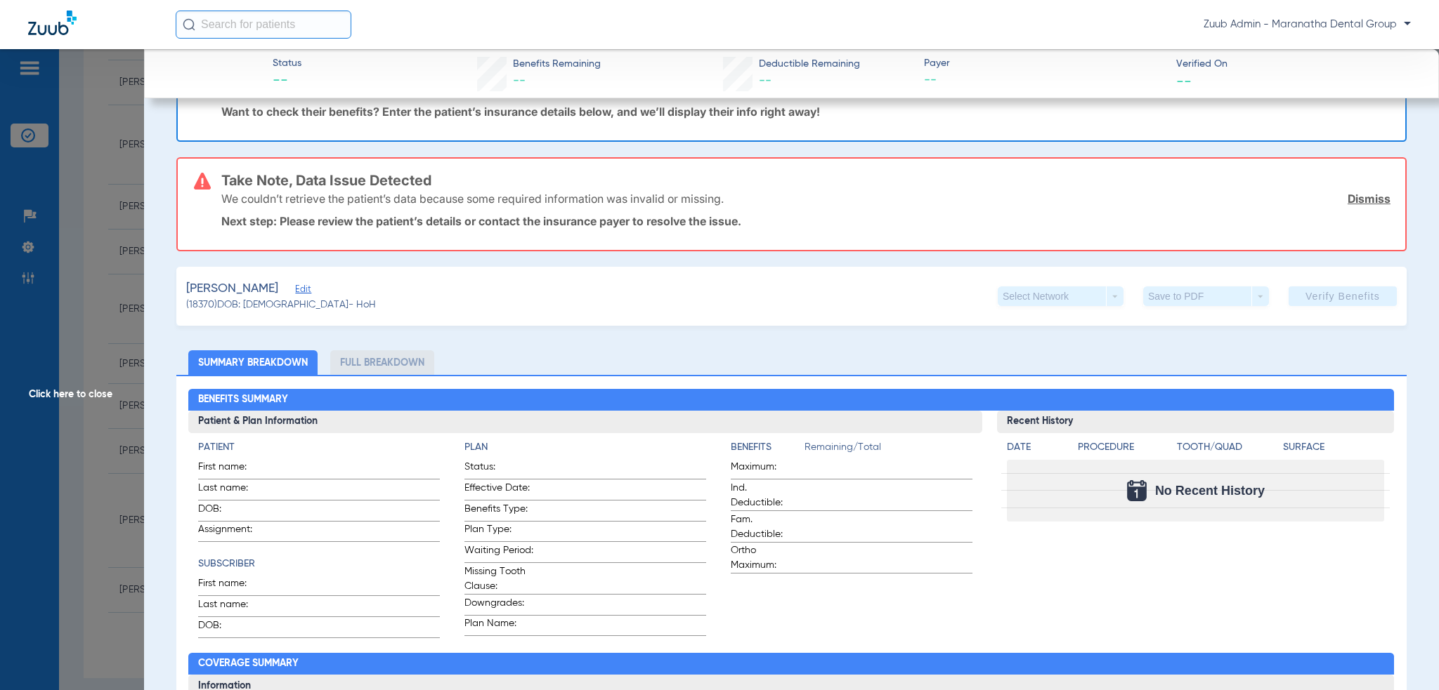
click at [295, 292] on span "Edit" at bounding box center [301, 290] width 13 height 13
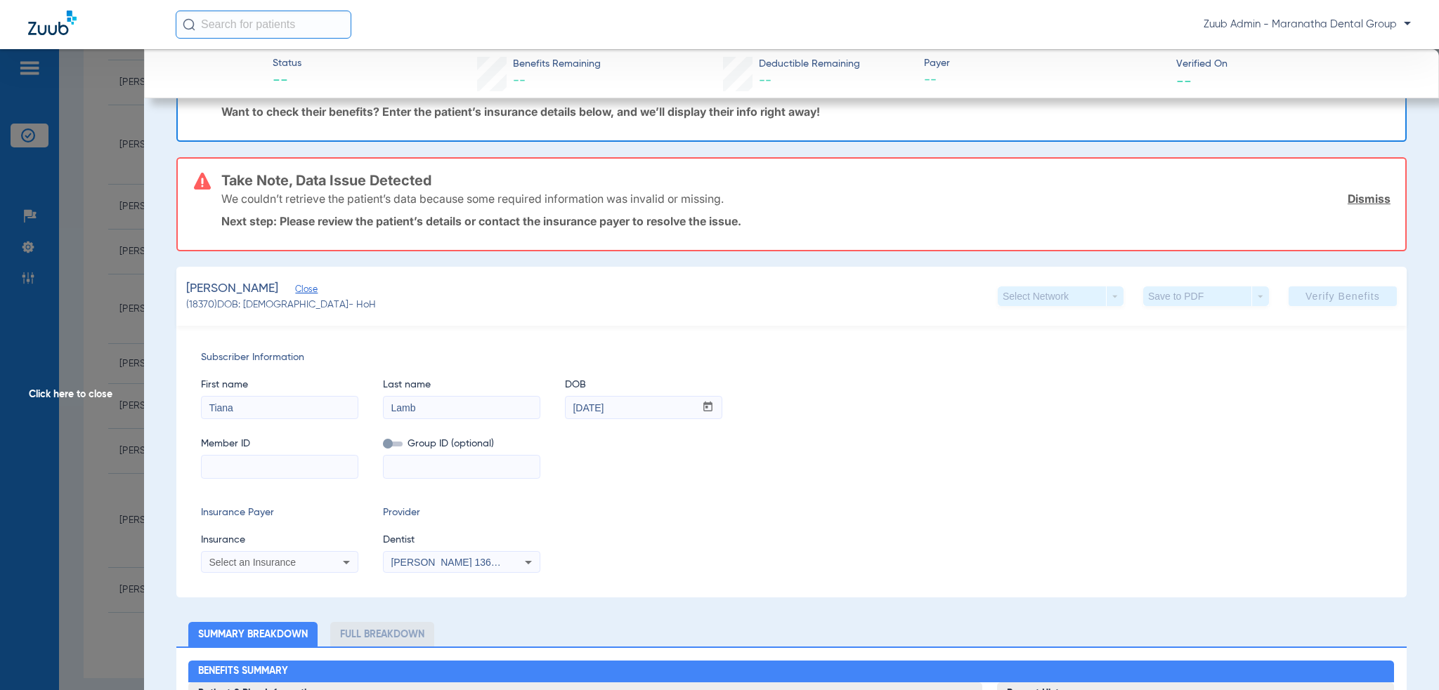
click at [292, 470] on input at bounding box center [280, 467] width 156 height 22
click at [87, 391] on span "Click here to close" at bounding box center [72, 394] width 144 height 690
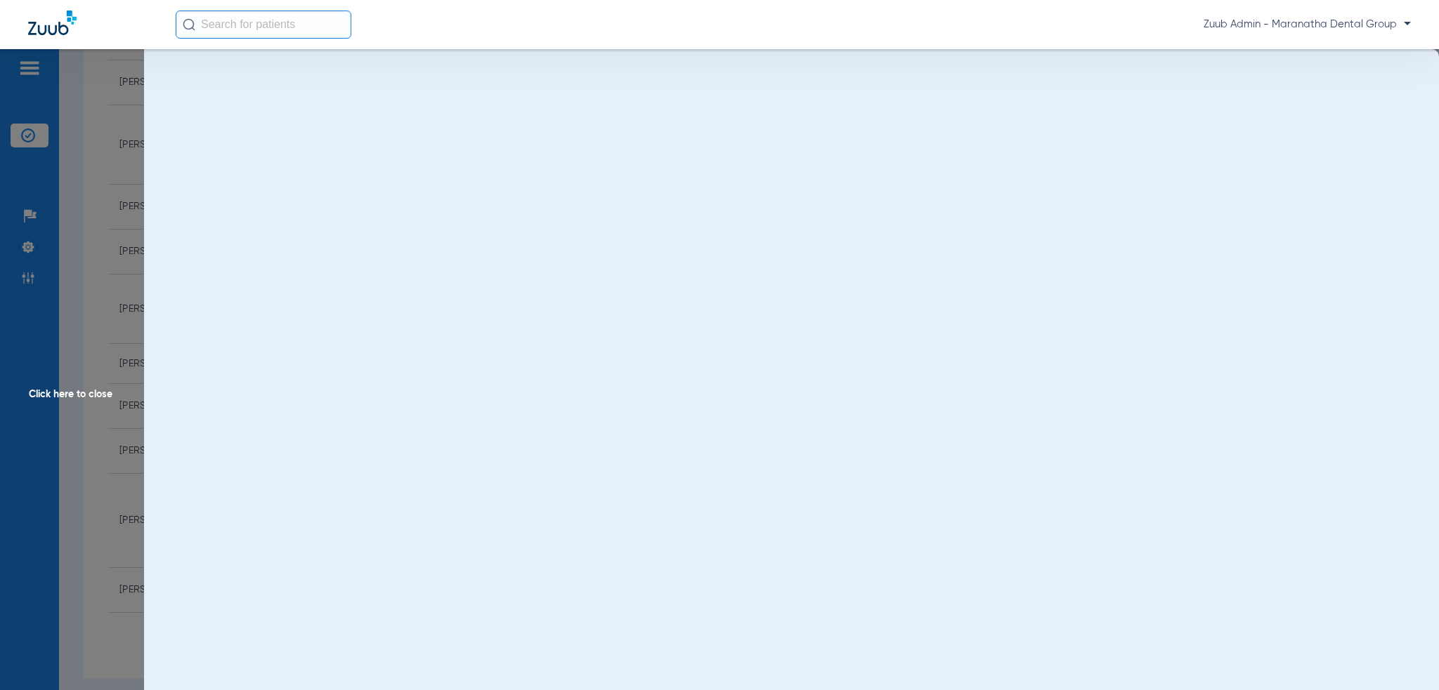
scroll to position [0, 0]
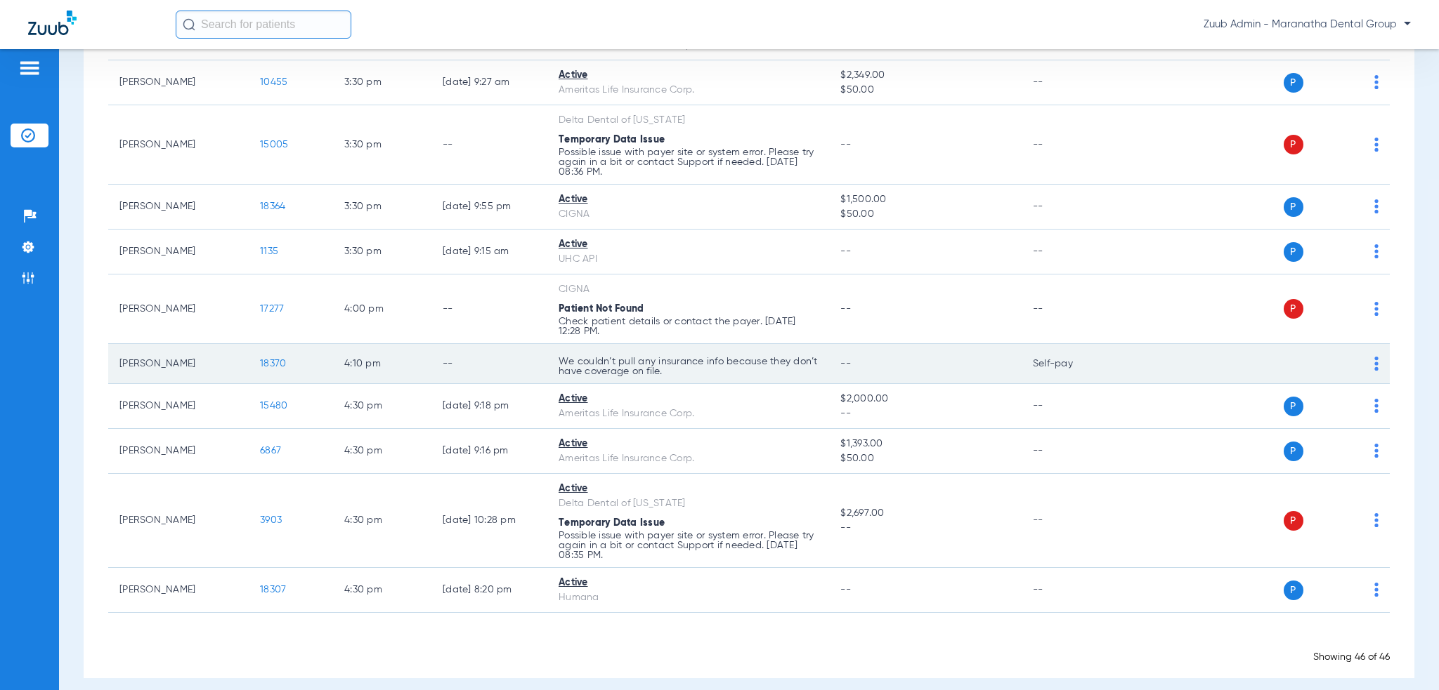
drag, startPoint x: 239, startPoint y: 358, endPoint x: 322, endPoint y: 360, distance: 83.6
click at [322, 360] on tr "[PERSON_NAME] 18370 4:10 PM -- We couldn’t pull any insurance info because they…" at bounding box center [748, 364] width 1281 height 40
click at [322, 360] on td "18370" at bounding box center [291, 364] width 84 height 40
drag, startPoint x: 308, startPoint y: 350, endPoint x: 233, endPoint y: 354, distance: 75.3
click at [241, 352] on tr "[PERSON_NAME] 18370 4:10 PM -- We couldn’t pull any insurance info because they…" at bounding box center [748, 364] width 1281 height 40
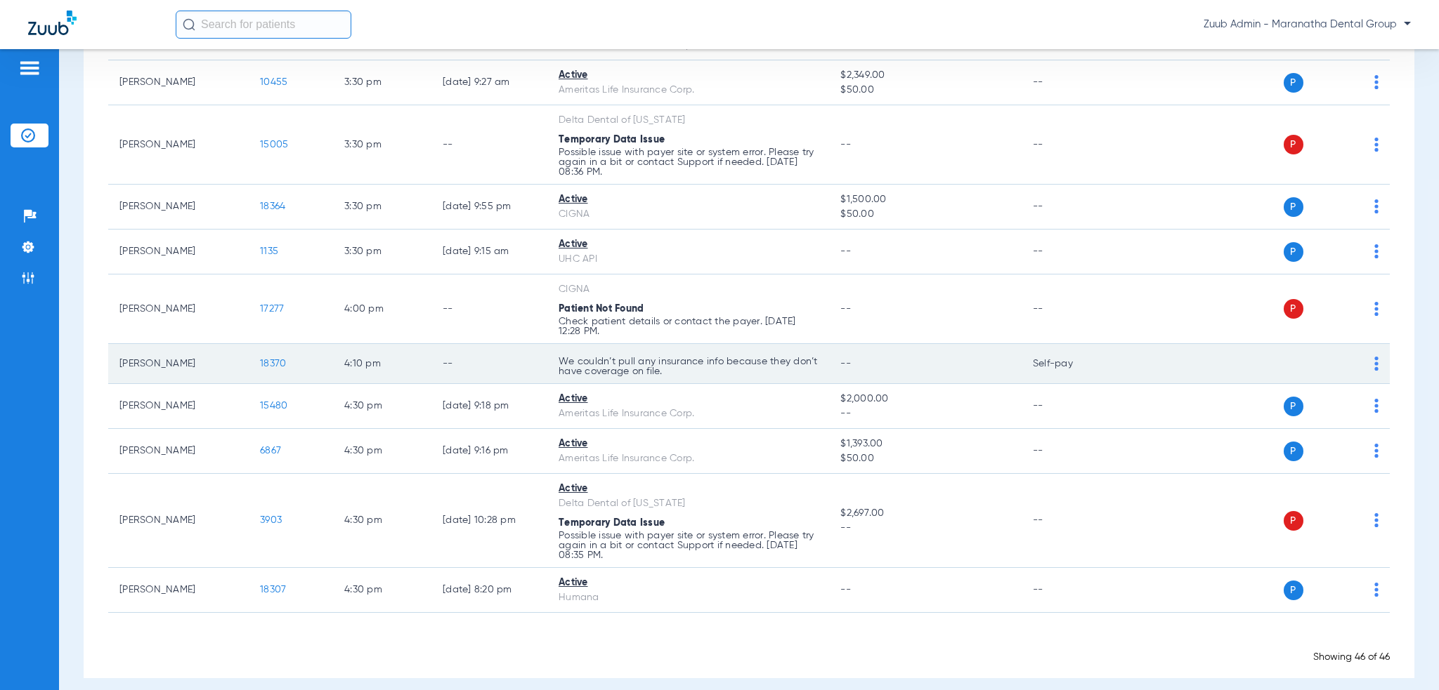
click at [230, 355] on td "[PERSON_NAME]" at bounding box center [178, 364] width 140 height 40
click at [264, 359] on span "18370" at bounding box center [273, 364] width 26 height 10
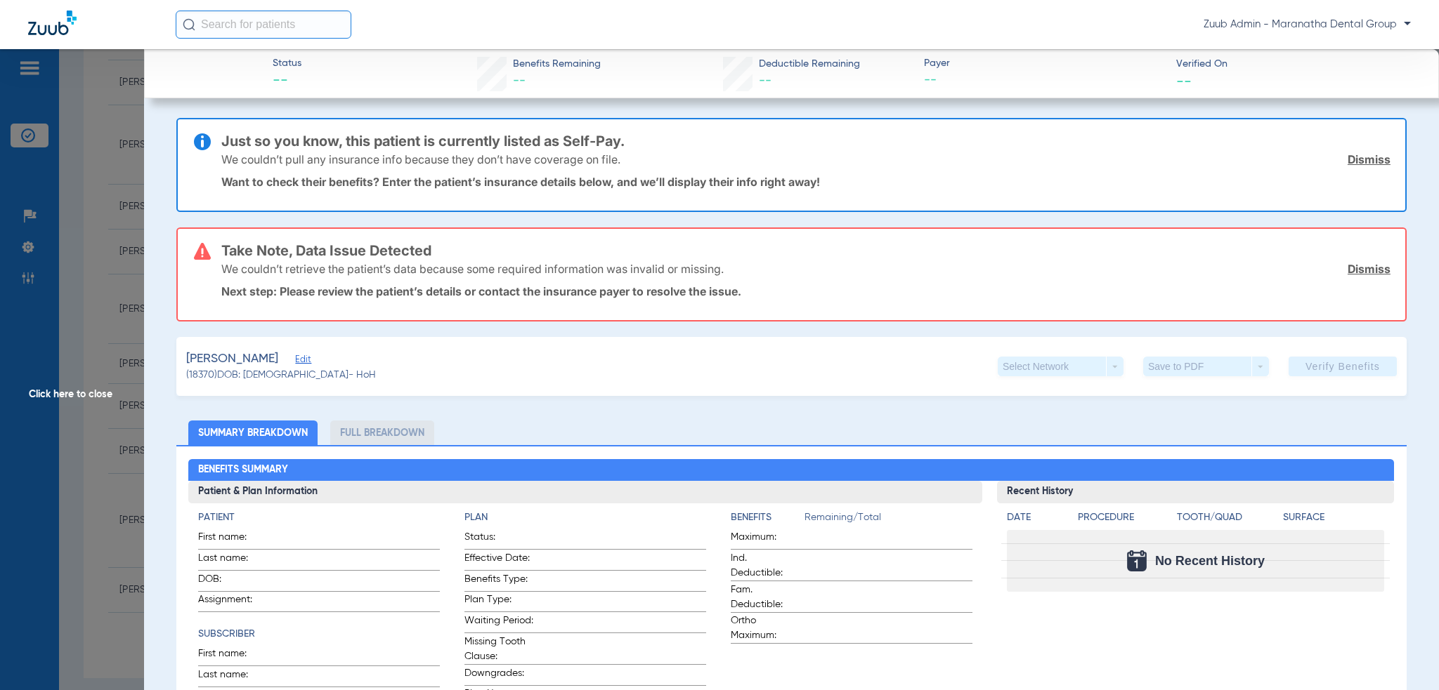
click at [104, 251] on span "Click here to close" at bounding box center [72, 394] width 144 height 690
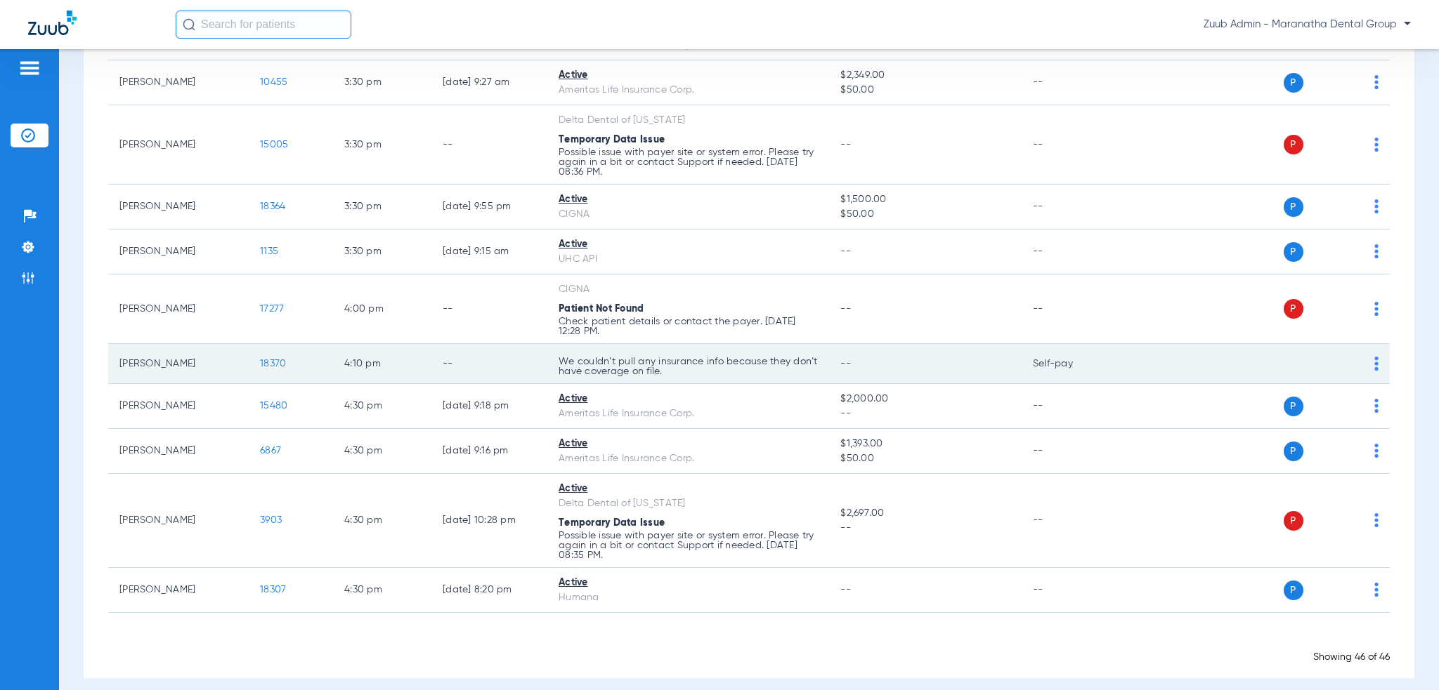
click at [269, 359] on span "18370" at bounding box center [273, 364] width 26 height 10
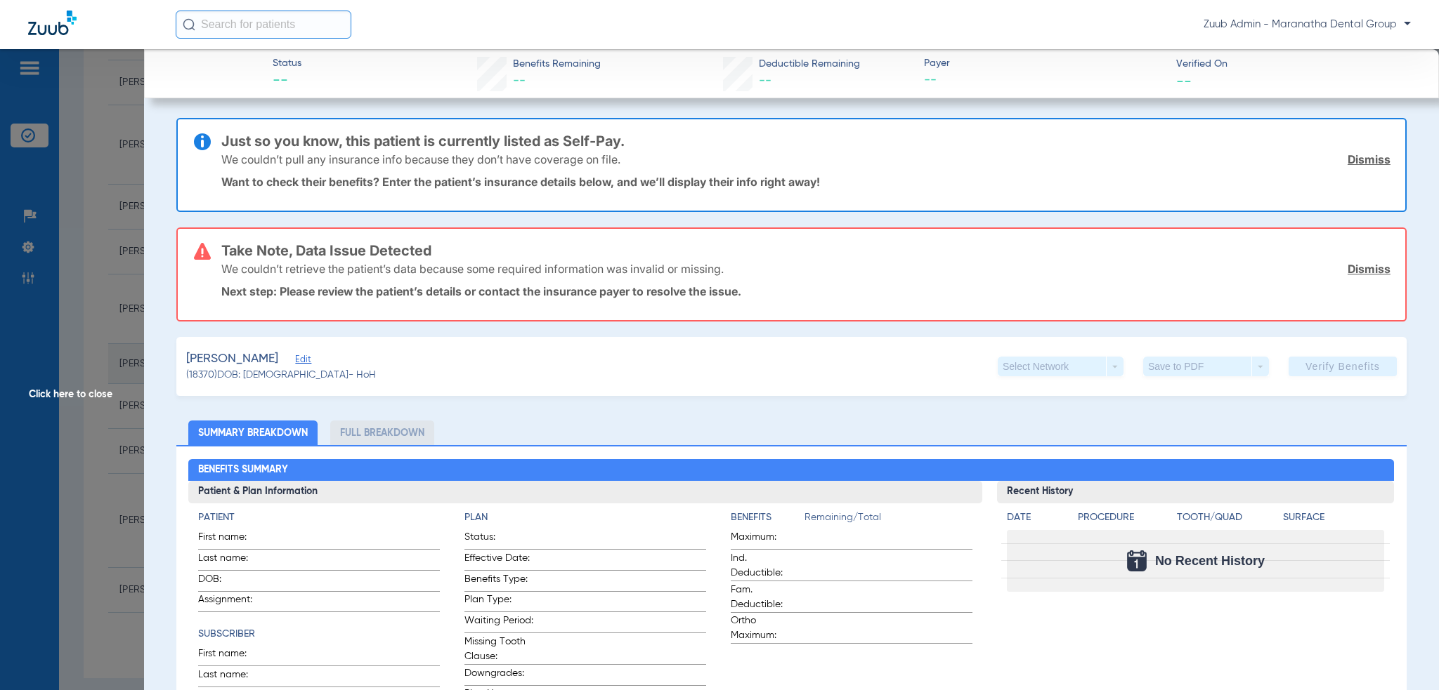
type input "Tiana"
type input "Lamb"
type input "[DATE]"
click at [295, 358] on span "Edit" at bounding box center [301, 361] width 13 height 13
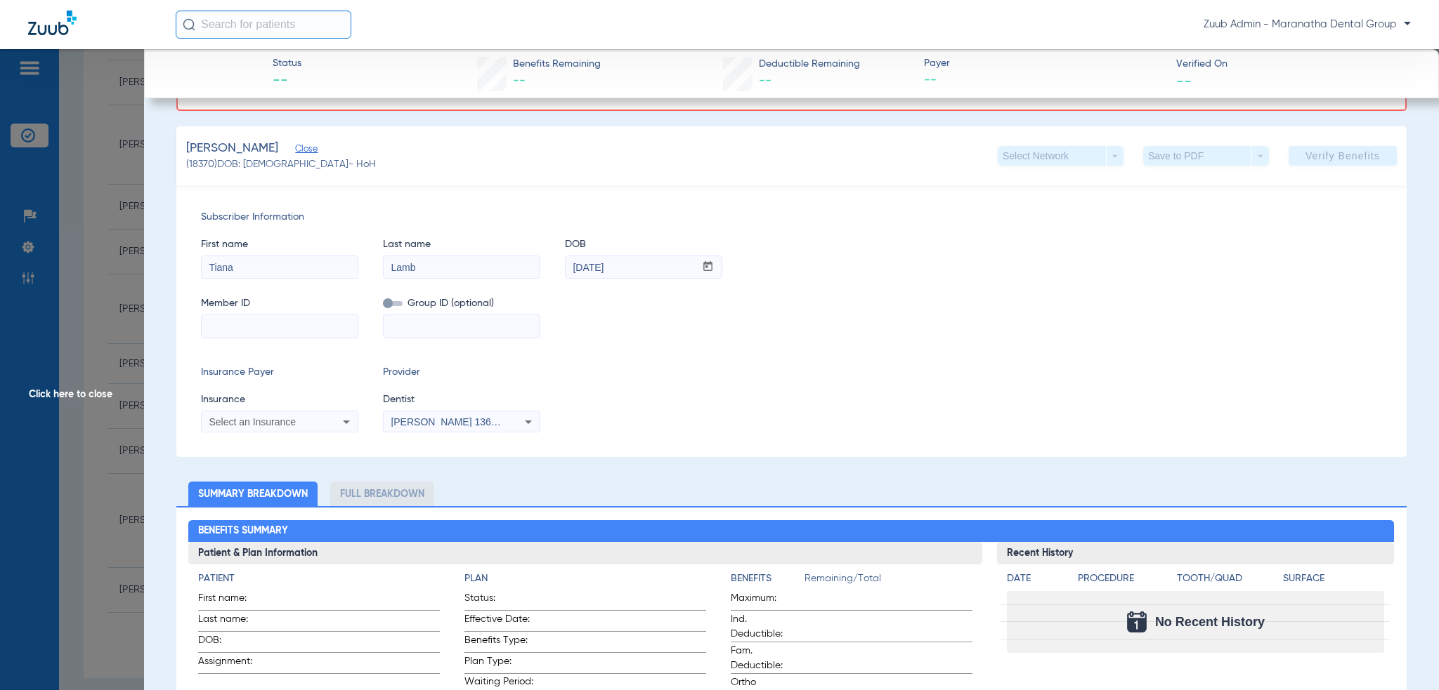
click at [306, 343] on div "Subscriber Information First name [PERSON_NAME] Last name [PERSON_NAME] DOB mm …" at bounding box center [791, 321] width 1230 height 272
click at [307, 328] on input at bounding box center [280, 326] width 156 height 22
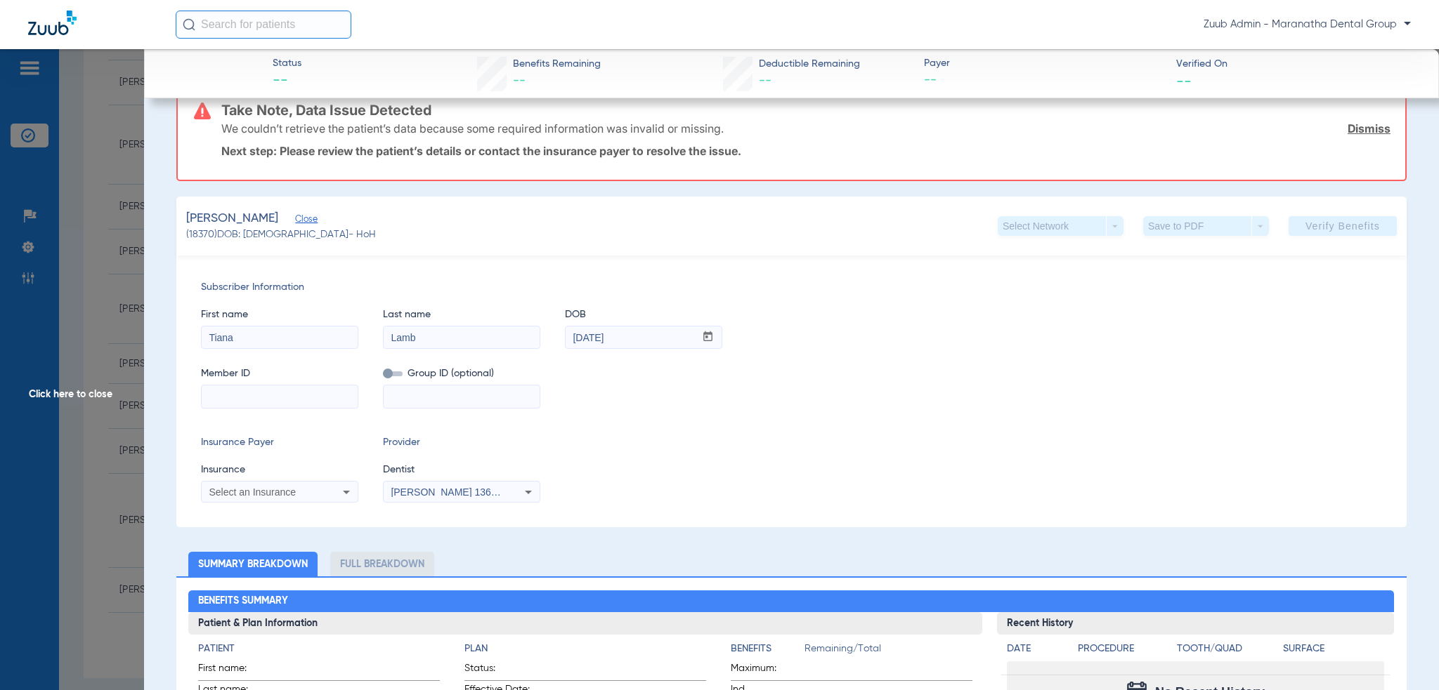
click at [295, 487] on span "Select an Insurance" at bounding box center [252, 492] width 87 height 11
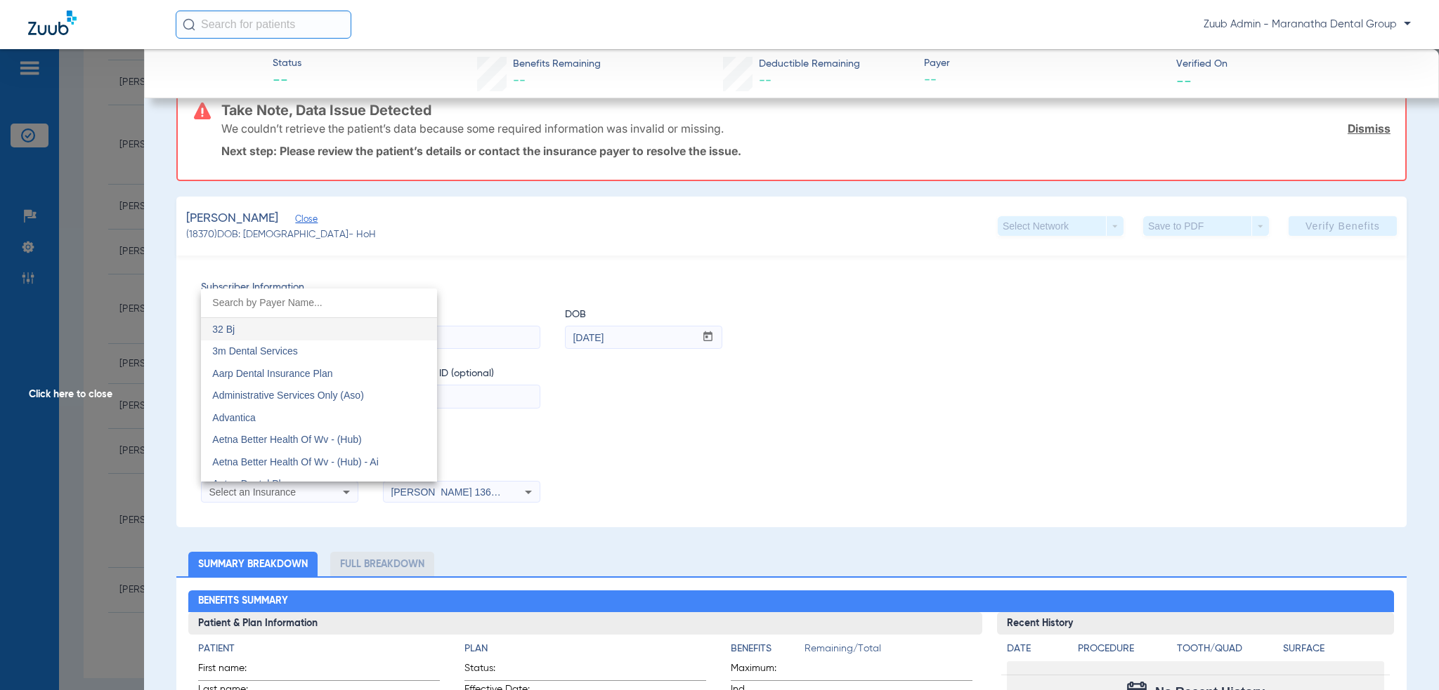
click at [412, 263] on div at bounding box center [719, 345] width 1439 height 690
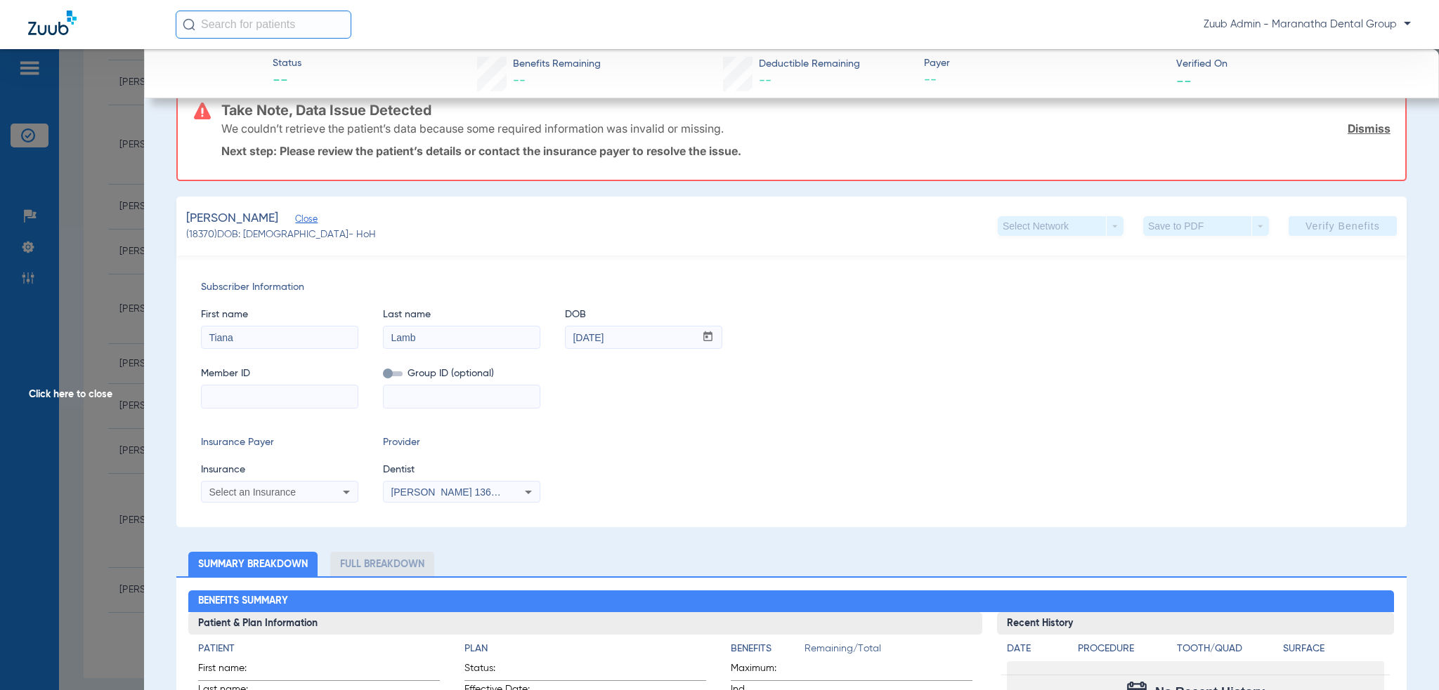
click at [309, 390] on input at bounding box center [280, 397] width 156 height 22
click at [270, 393] on input at bounding box center [280, 397] width 156 height 22
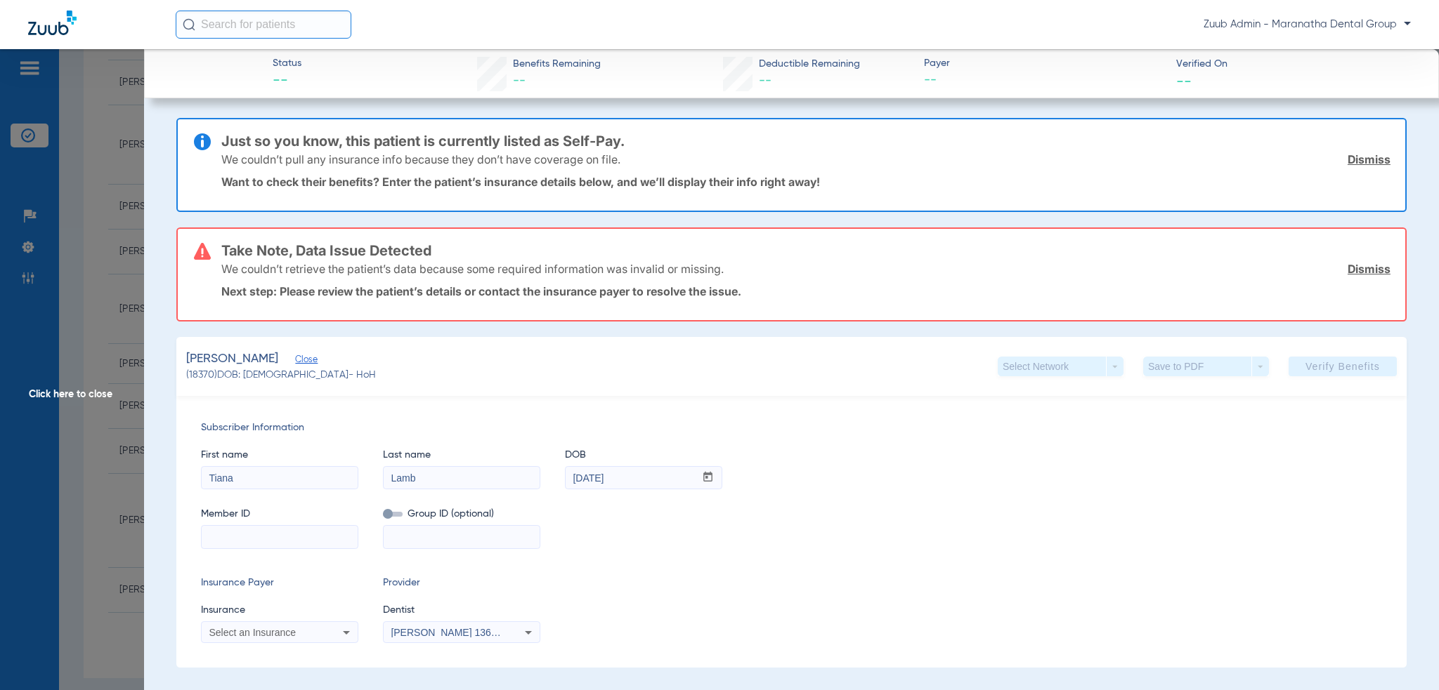
click at [1357, 269] on link "Dismiss" at bounding box center [1368, 269] width 43 height 14
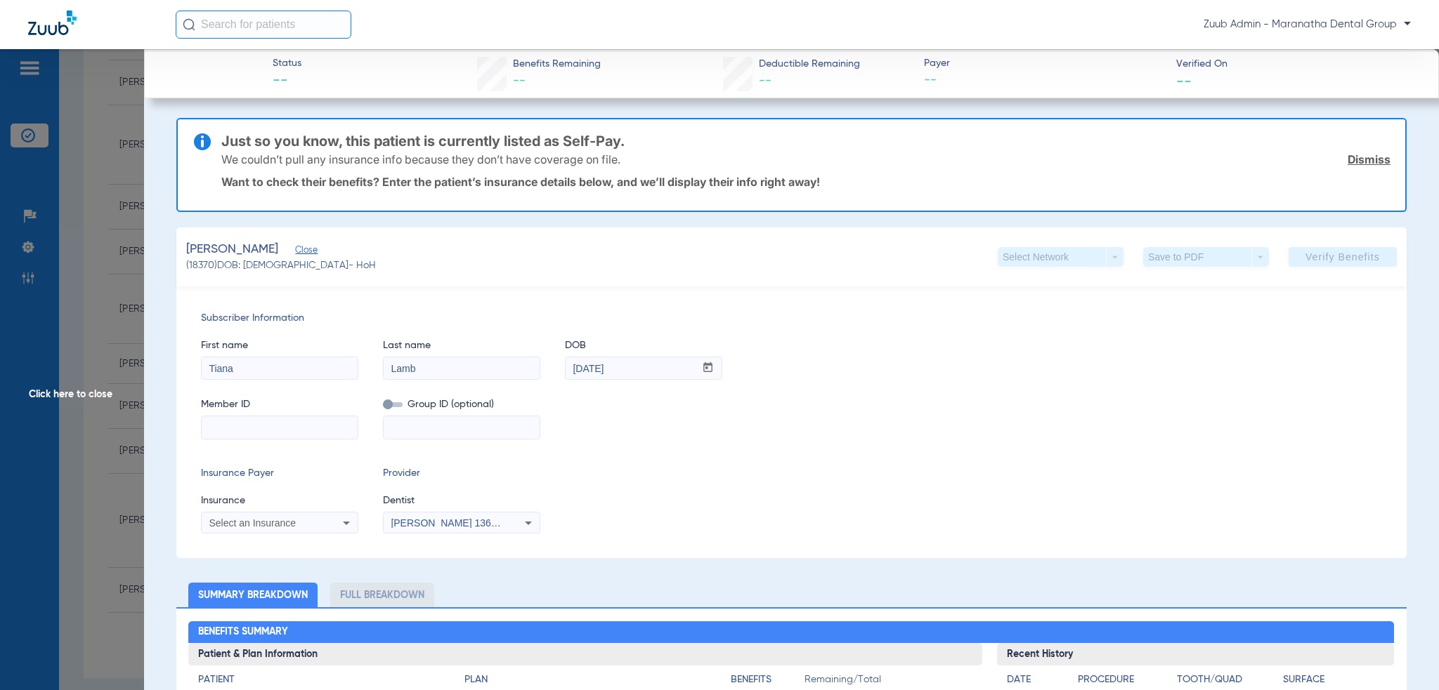
click at [1360, 153] on link "Dismiss" at bounding box center [1368, 159] width 43 height 14
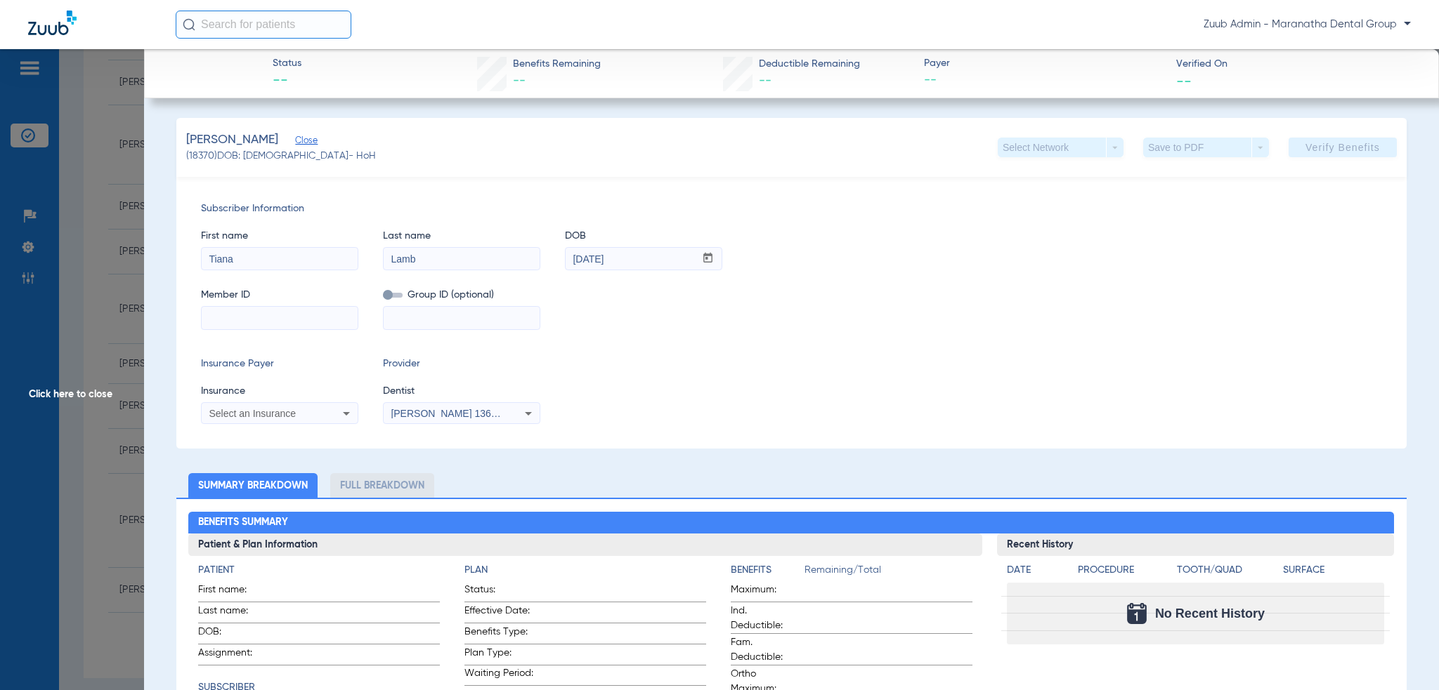
click at [317, 317] on input at bounding box center [280, 318] width 156 height 22
click at [329, 410] on div "Select an Insurance" at bounding box center [280, 413] width 156 height 17
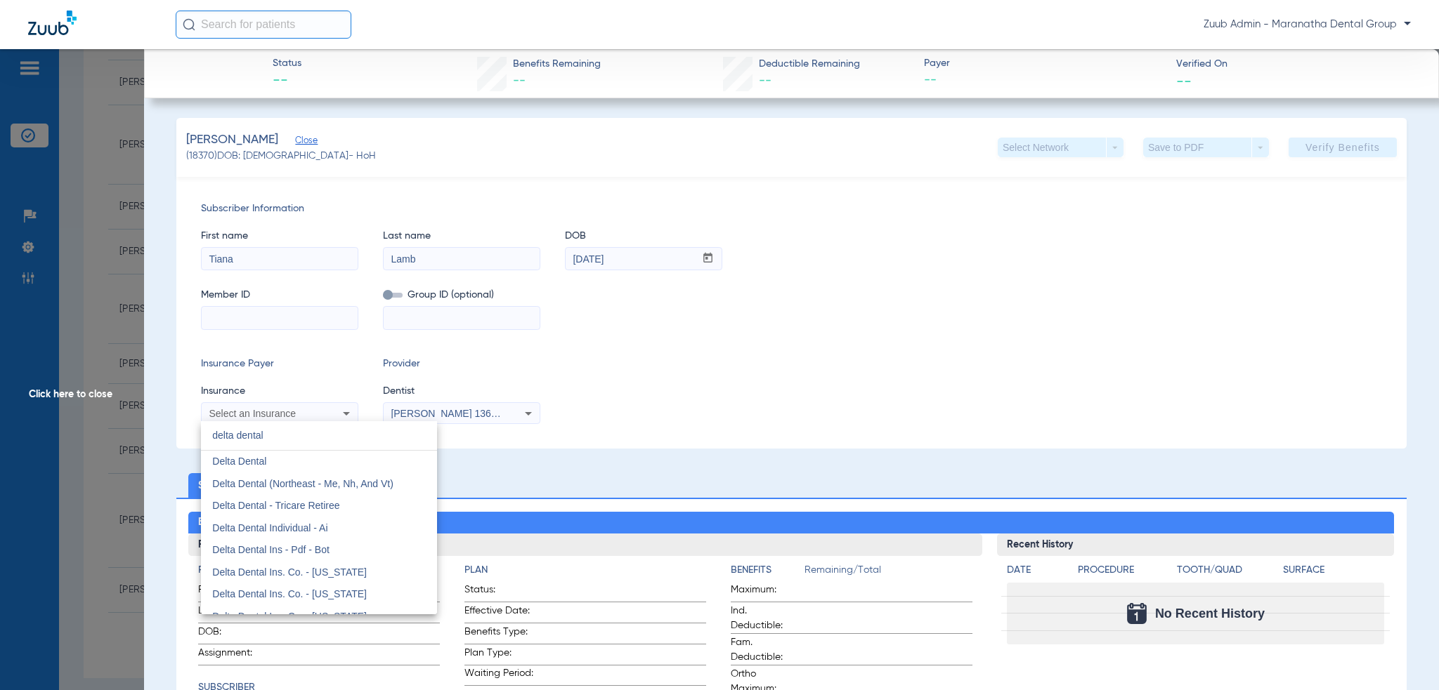
type input "delta dental"
